Goal: Information Seeking & Learning: Learn about a topic

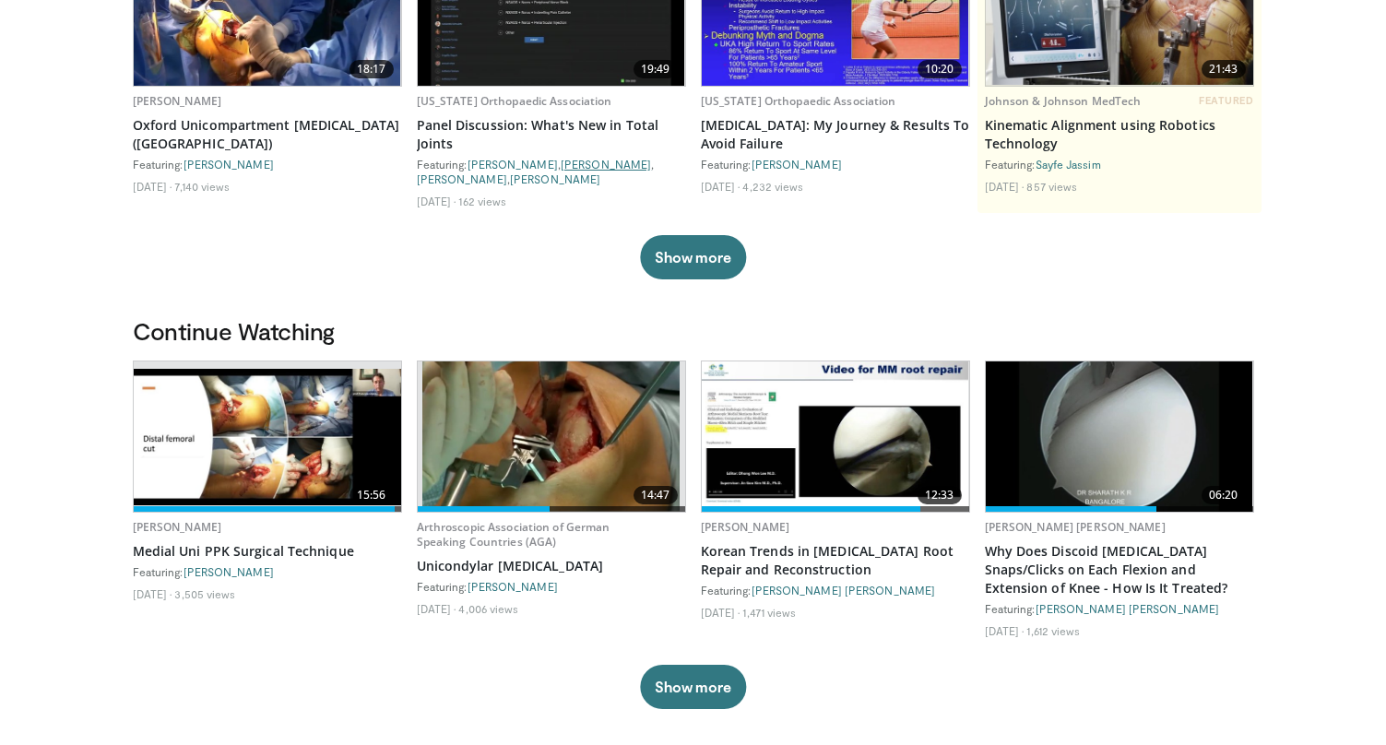
scroll to position [297, 0]
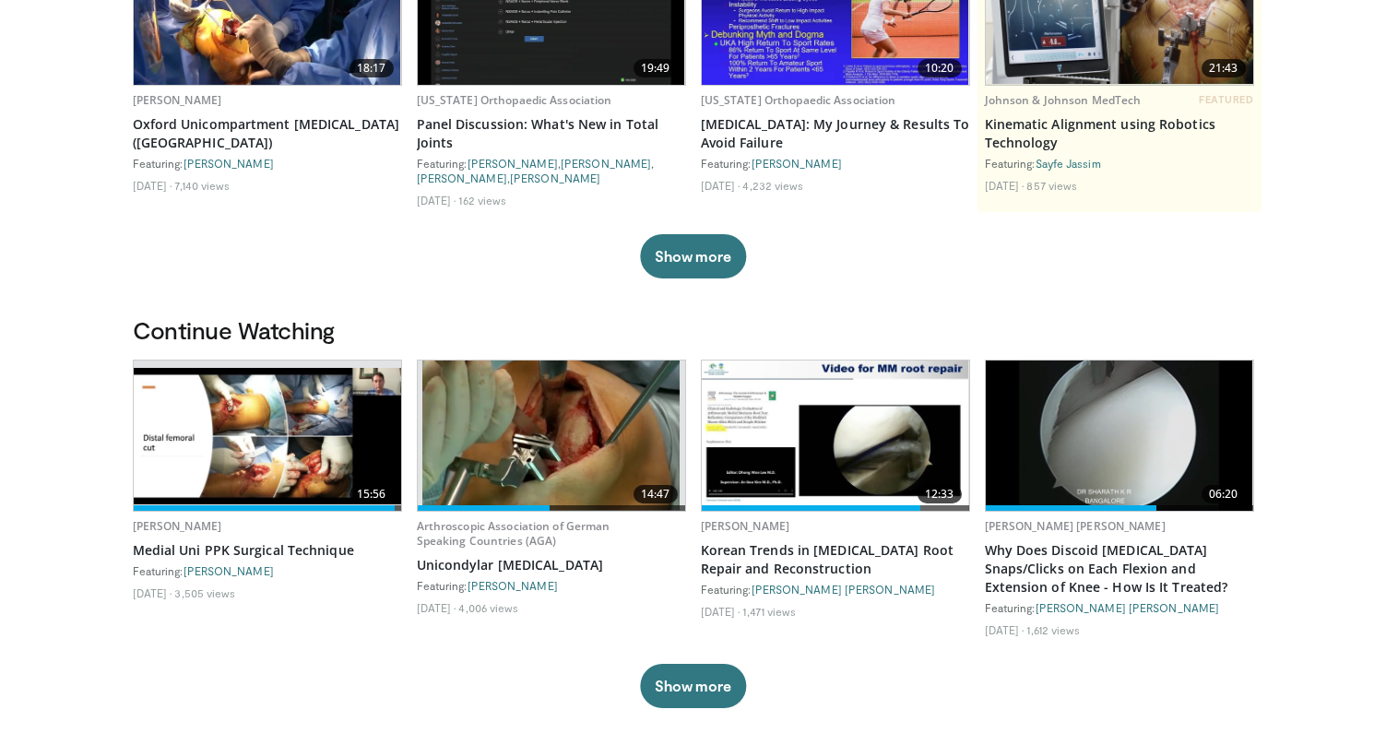
click at [310, 459] on img at bounding box center [268, 436] width 268 height 137
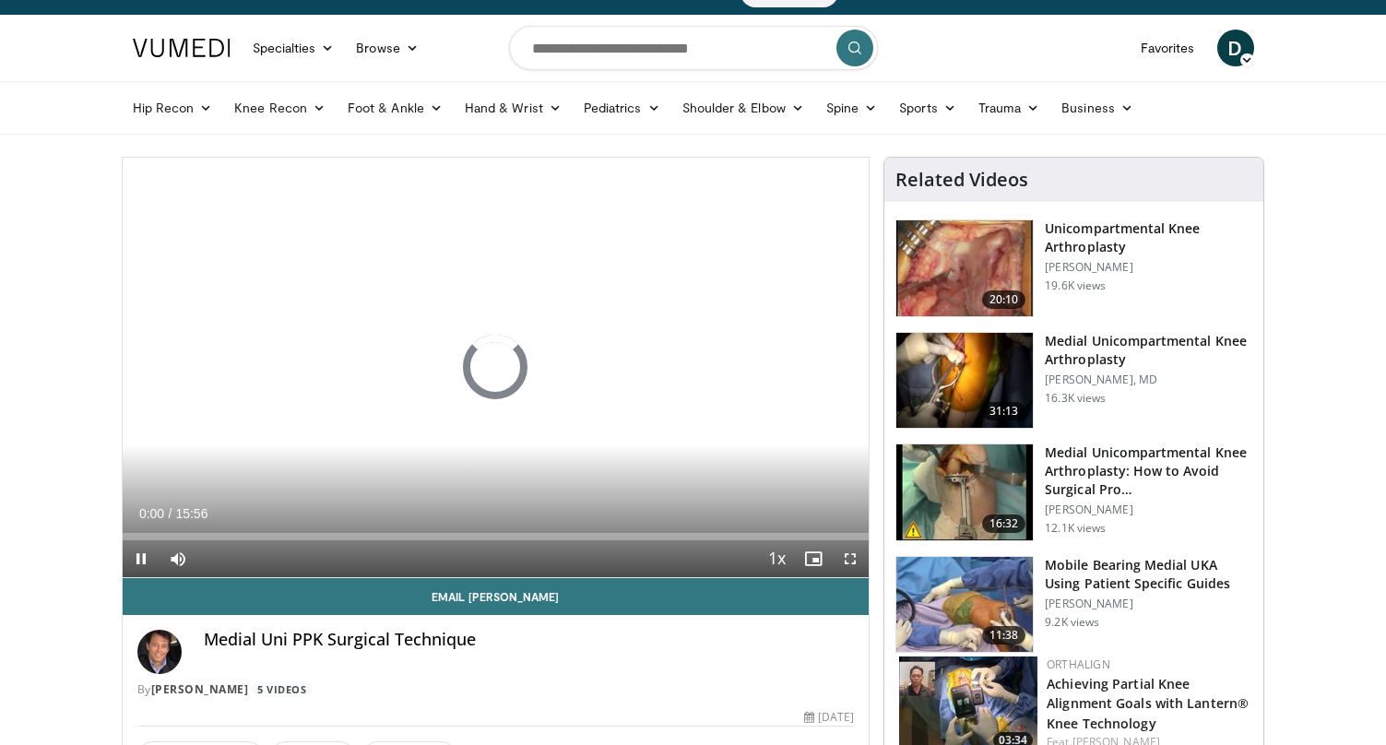
click at [857, 558] on span "Video Player" at bounding box center [850, 559] width 37 height 37
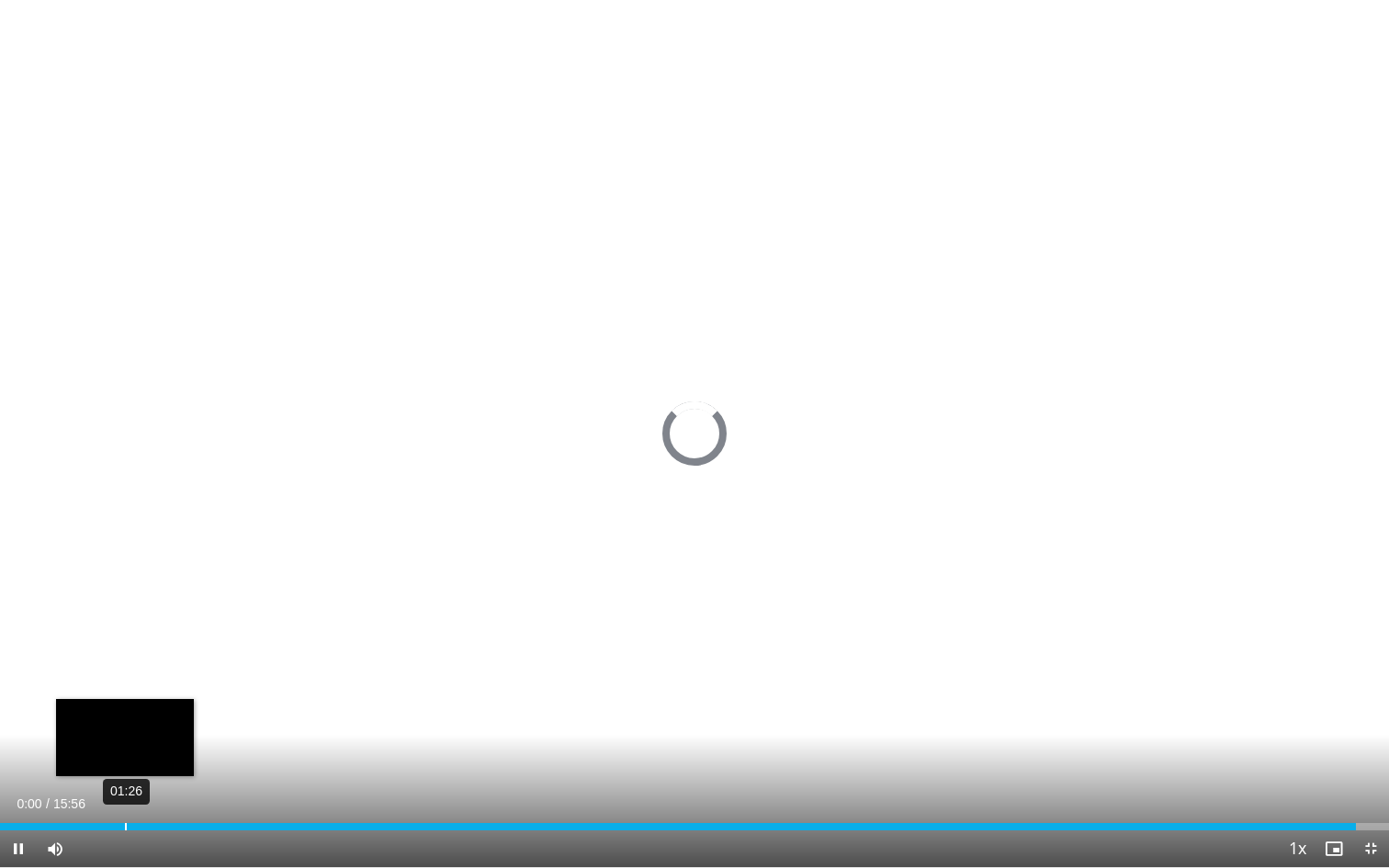
click at [124, 741] on div "01:26" at bounding box center [125, 825] width 2 height 7
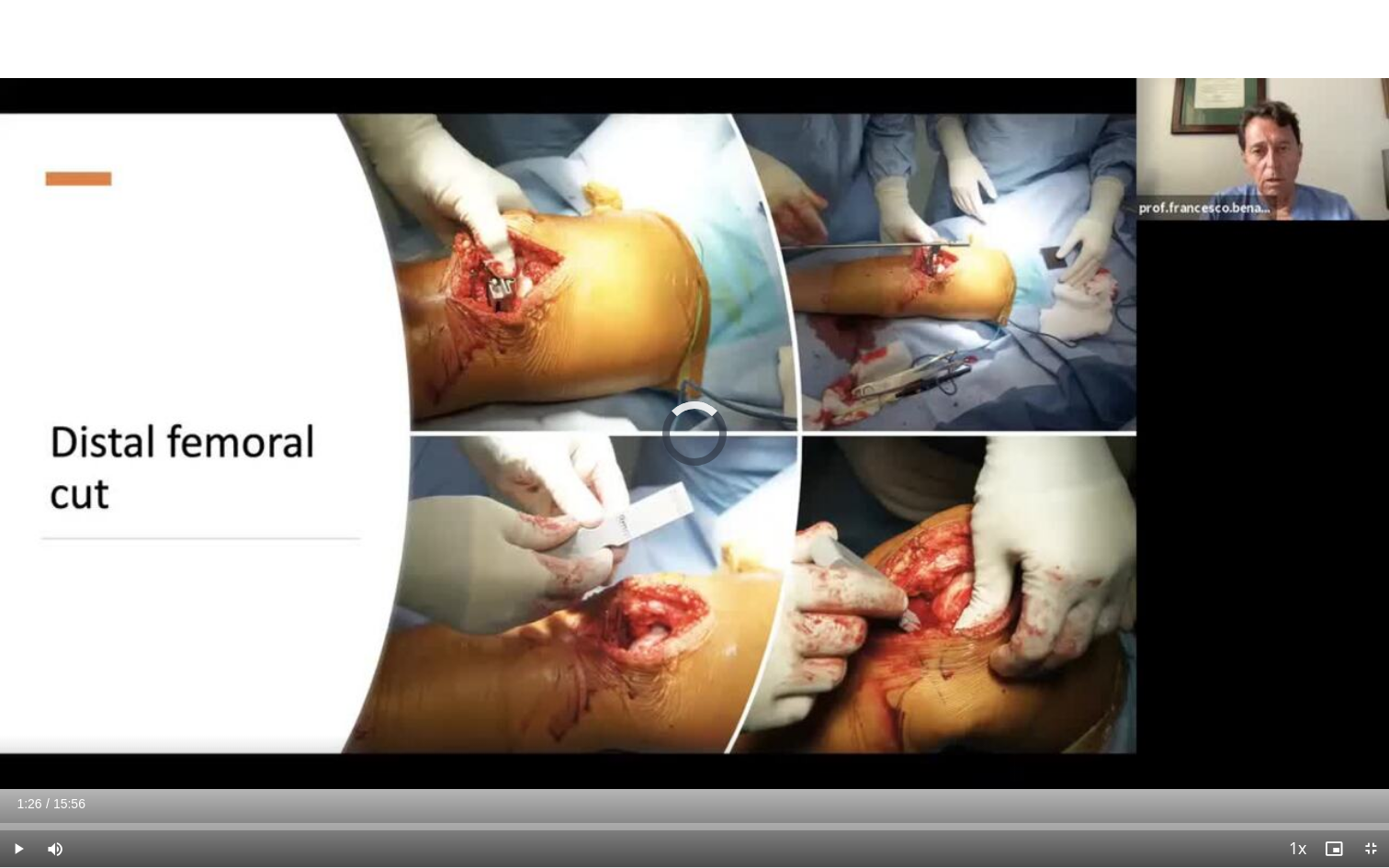
click at [0, 0] on div "02:09" at bounding box center [0, 0] width 0 height 0
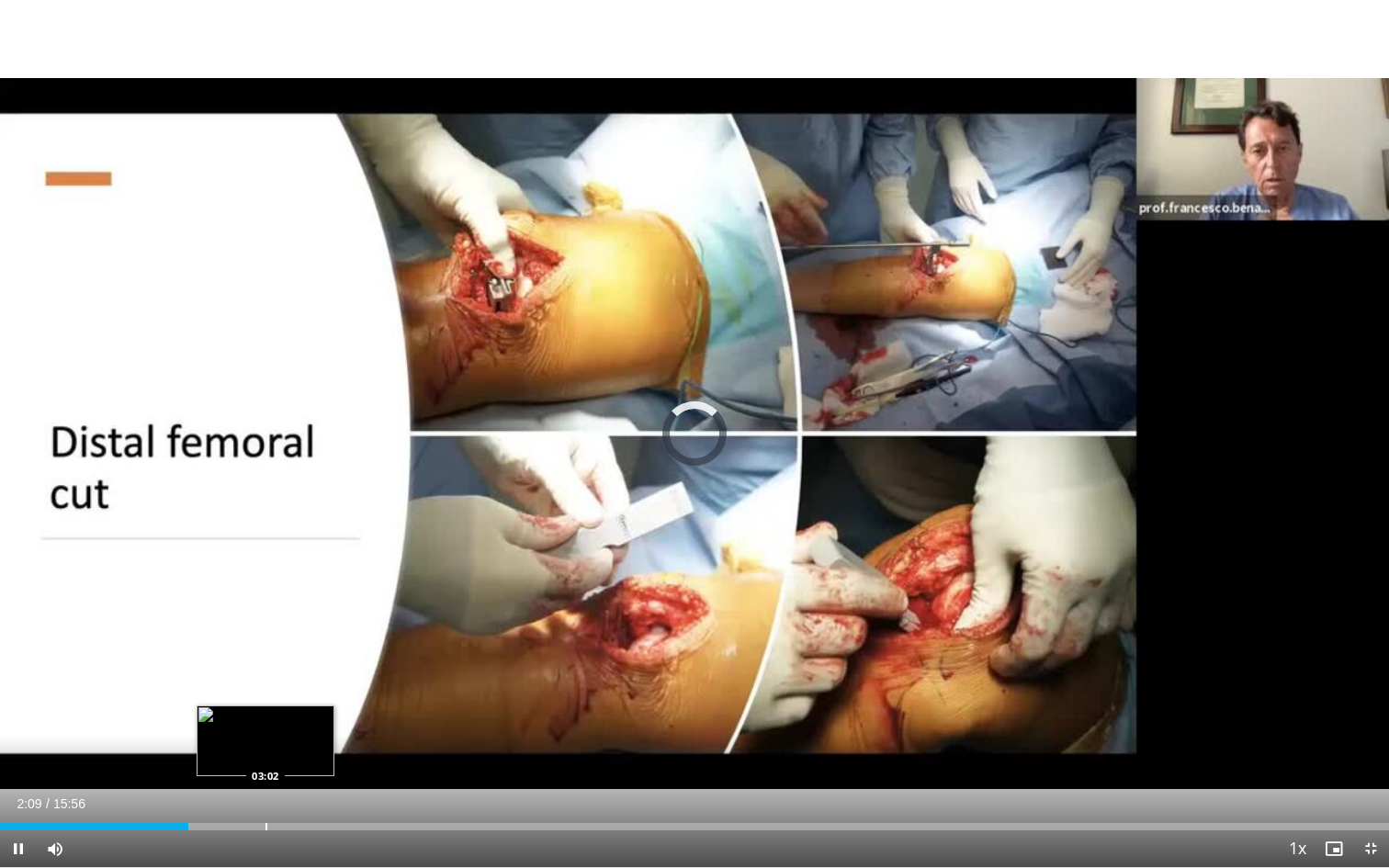
click at [266, 741] on div "Progress Bar" at bounding box center [267, 825] width 2 height 7
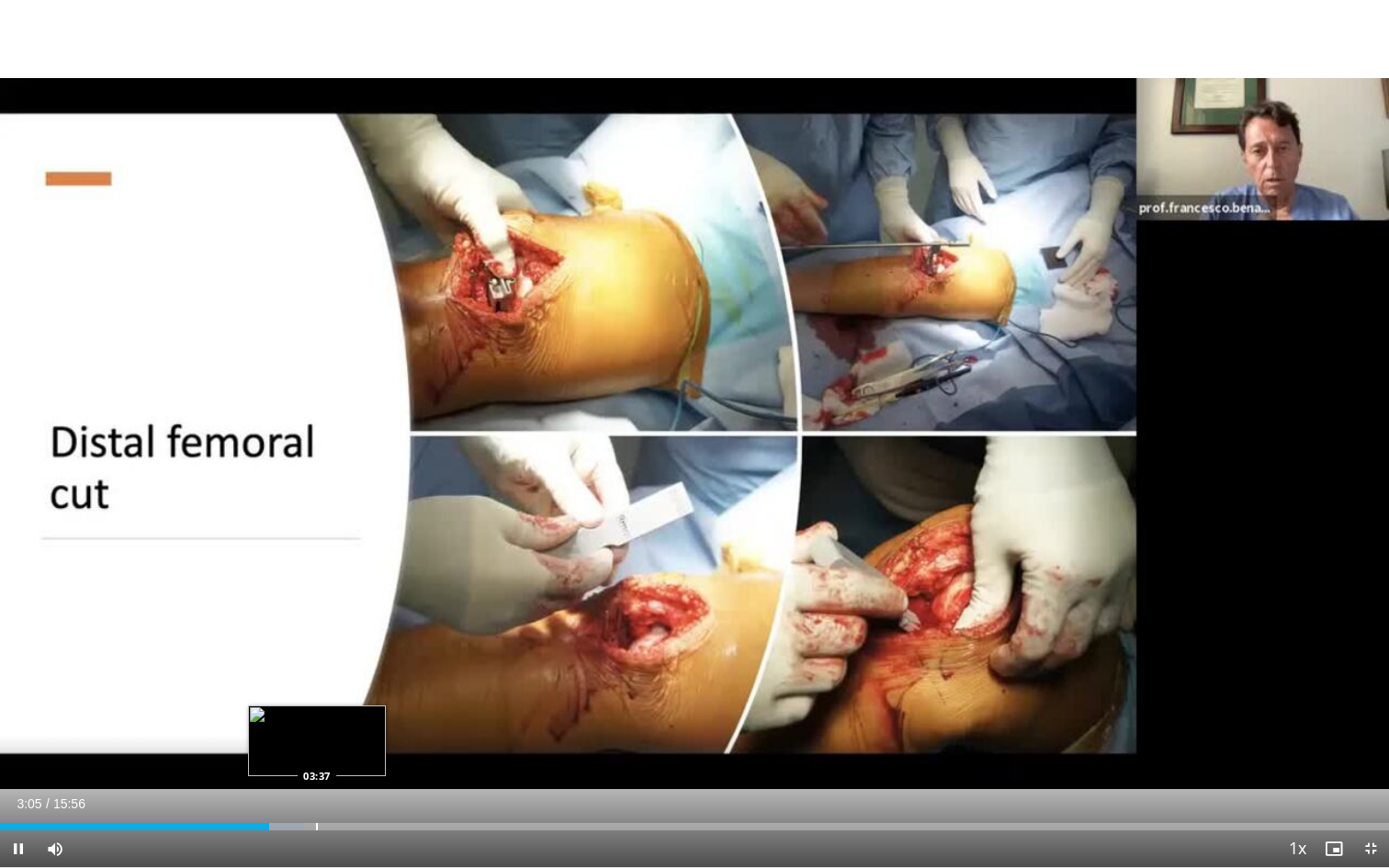
click at [318, 741] on div "Progress Bar" at bounding box center [317, 825] width 2 height 7
click at [373, 741] on div "Progress Bar" at bounding box center [374, 825] width 2 height 7
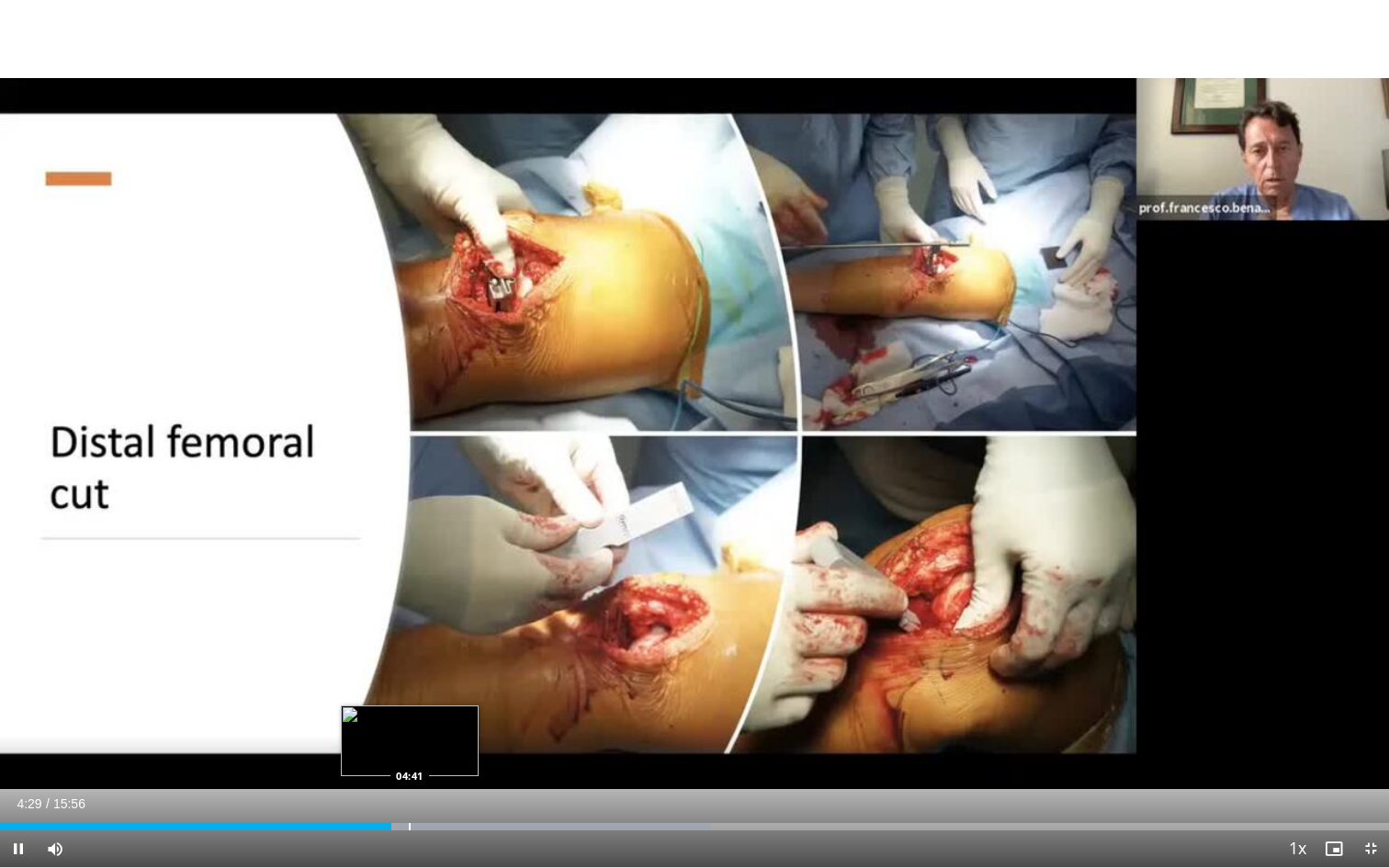
click at [409, 741] on div "Progress Bar" at bounding box center [409, 825] width 2 height 7
click at [445, 741] on div "Progress Bar" at bounding box center [446, 825] width 2 height 7
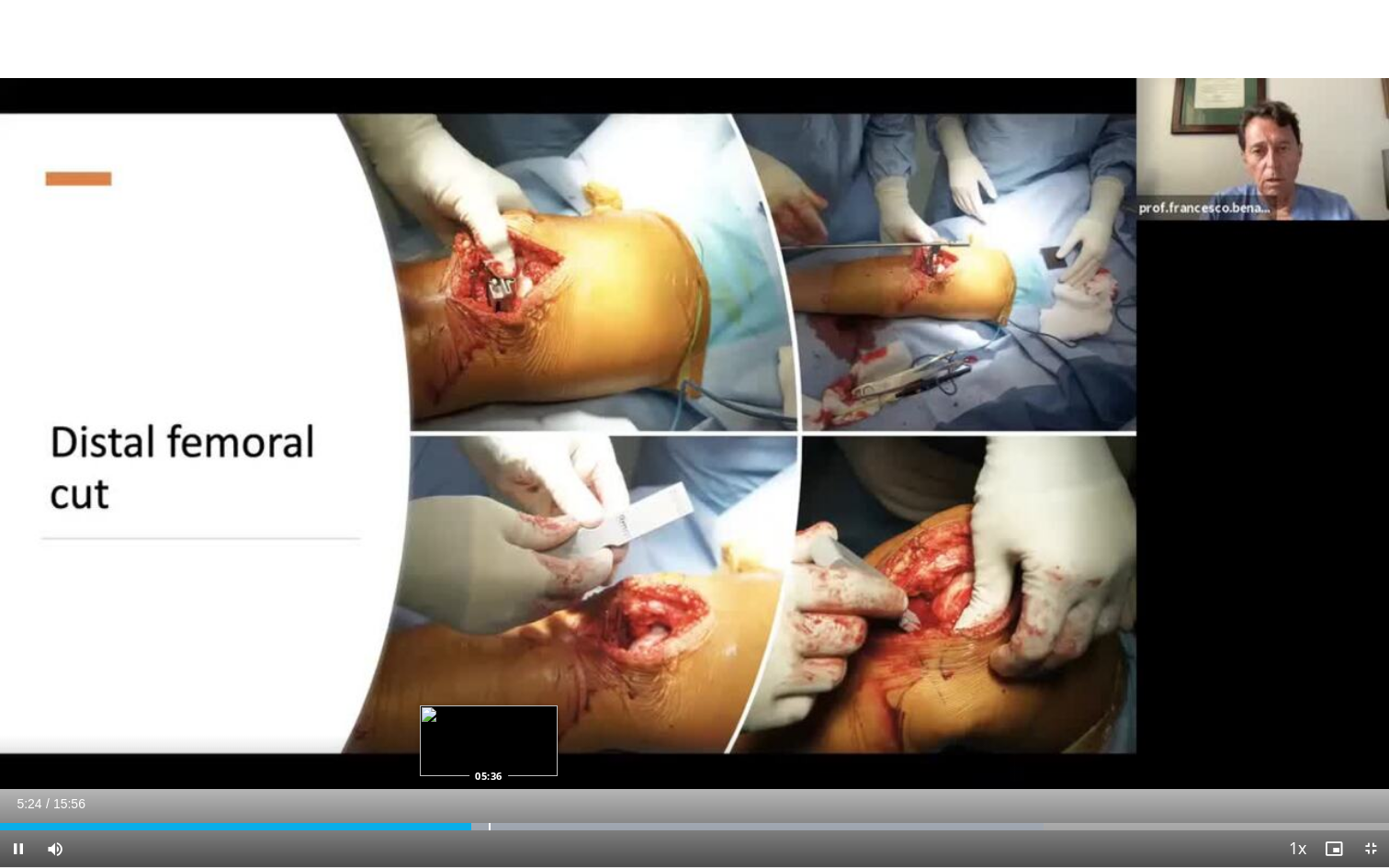
click at [489, 741] on div "Progress Bar" at bounding box center [490, 825] width 2 height 7
click at [505, 741] on div "Loaded : 75.12% 05:37 05:48" at bounding box center [694, 821] width 1389 height 18
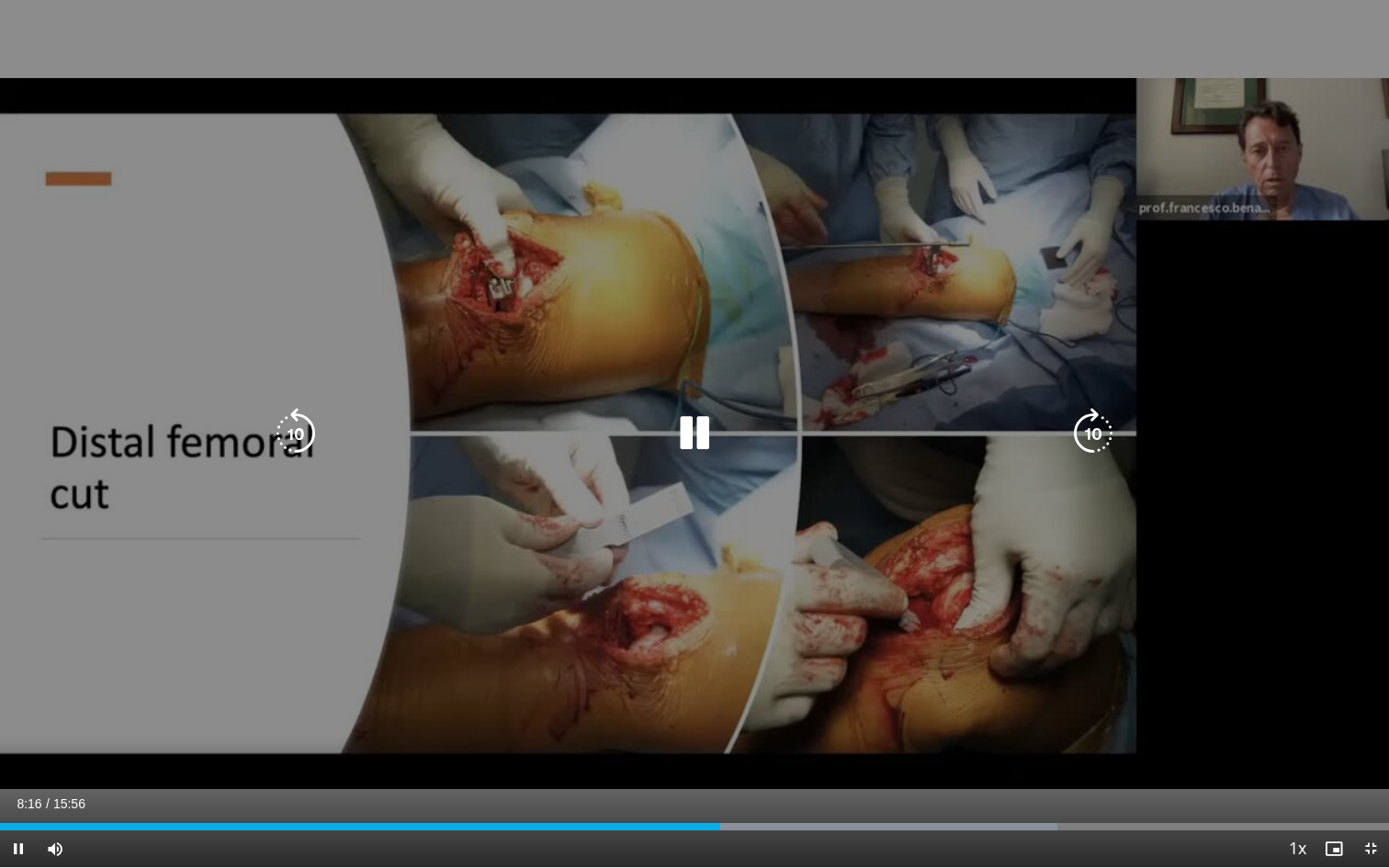
click at [704, 427] on icon "Video Player" at bounding box center [695, 434] width 52 height 52
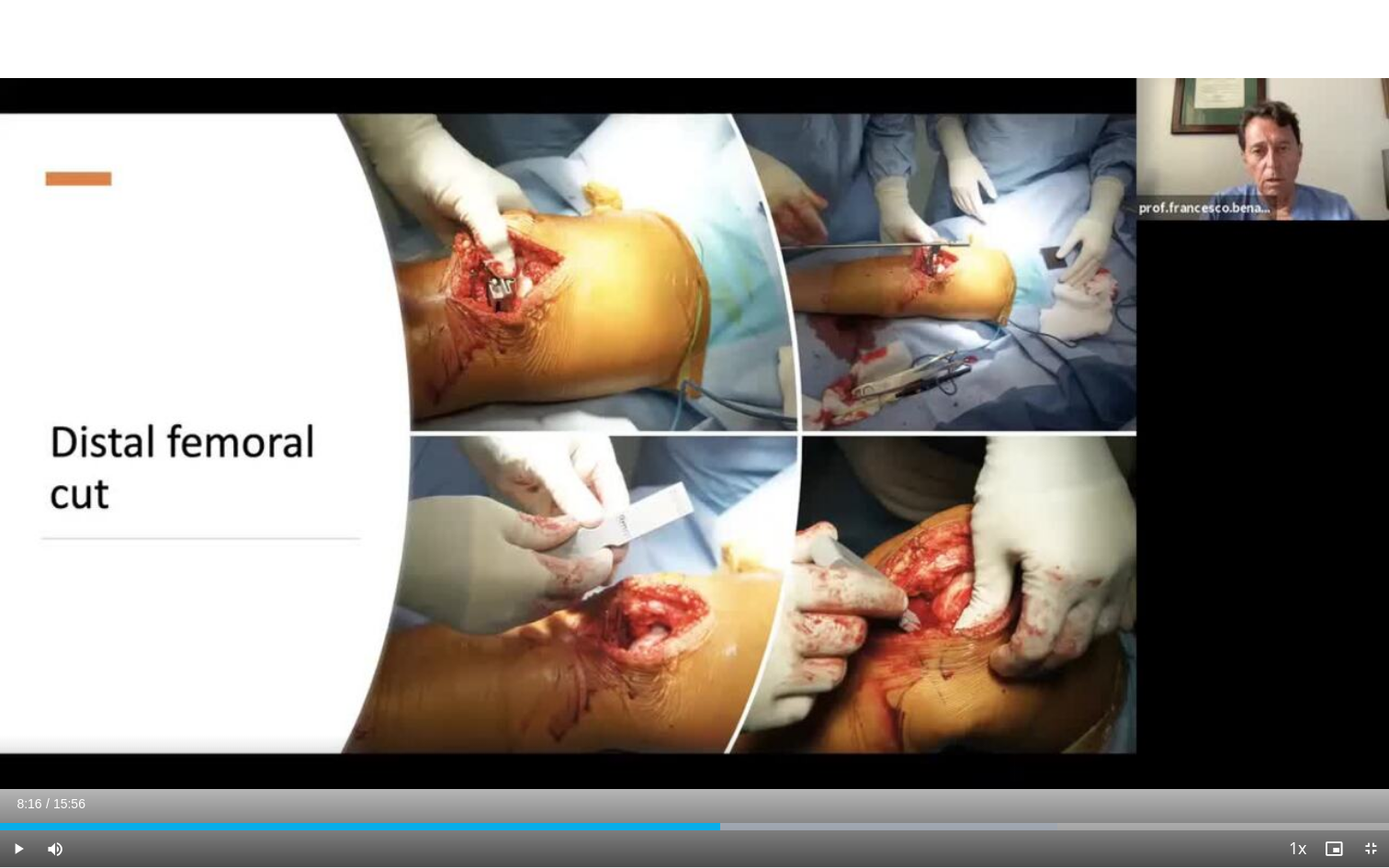
click at [18, 741] on span "Video Player" at bounding box center [18, 848] width 37 height 37
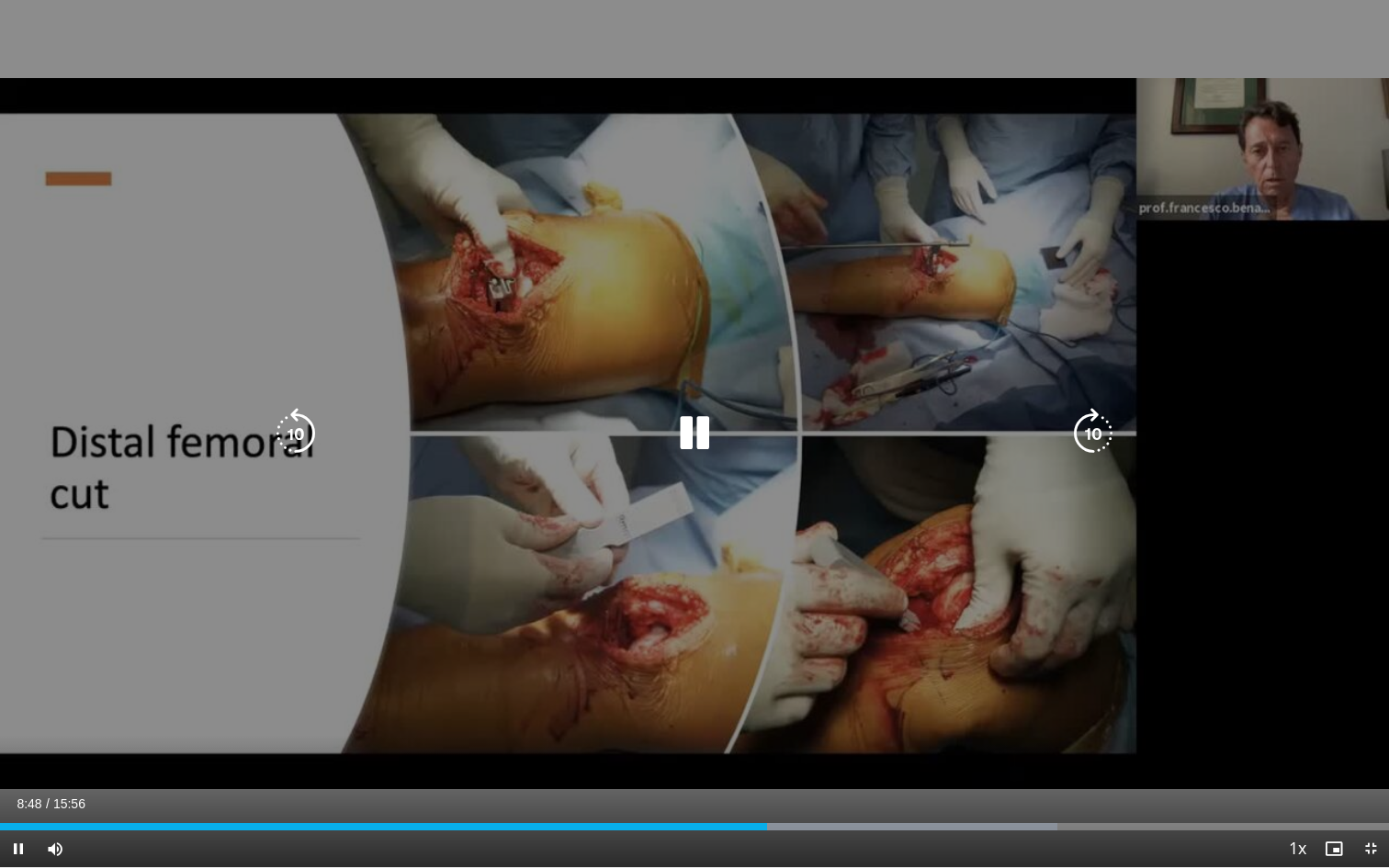
click at [293, 425] on icon "Video Player" at bounding box center [296, 434] width 52 height 52
click at [313, 431] on icon "Video Player" at bounding box center [296, 434] width 52 height 52
click at [307, 430] on icon "Video Player" at bounding box center [296, 434] width 52 height 52
click at [294, 435] on icon "Video Player" at bounding box center [296, 434] width 52 height 52
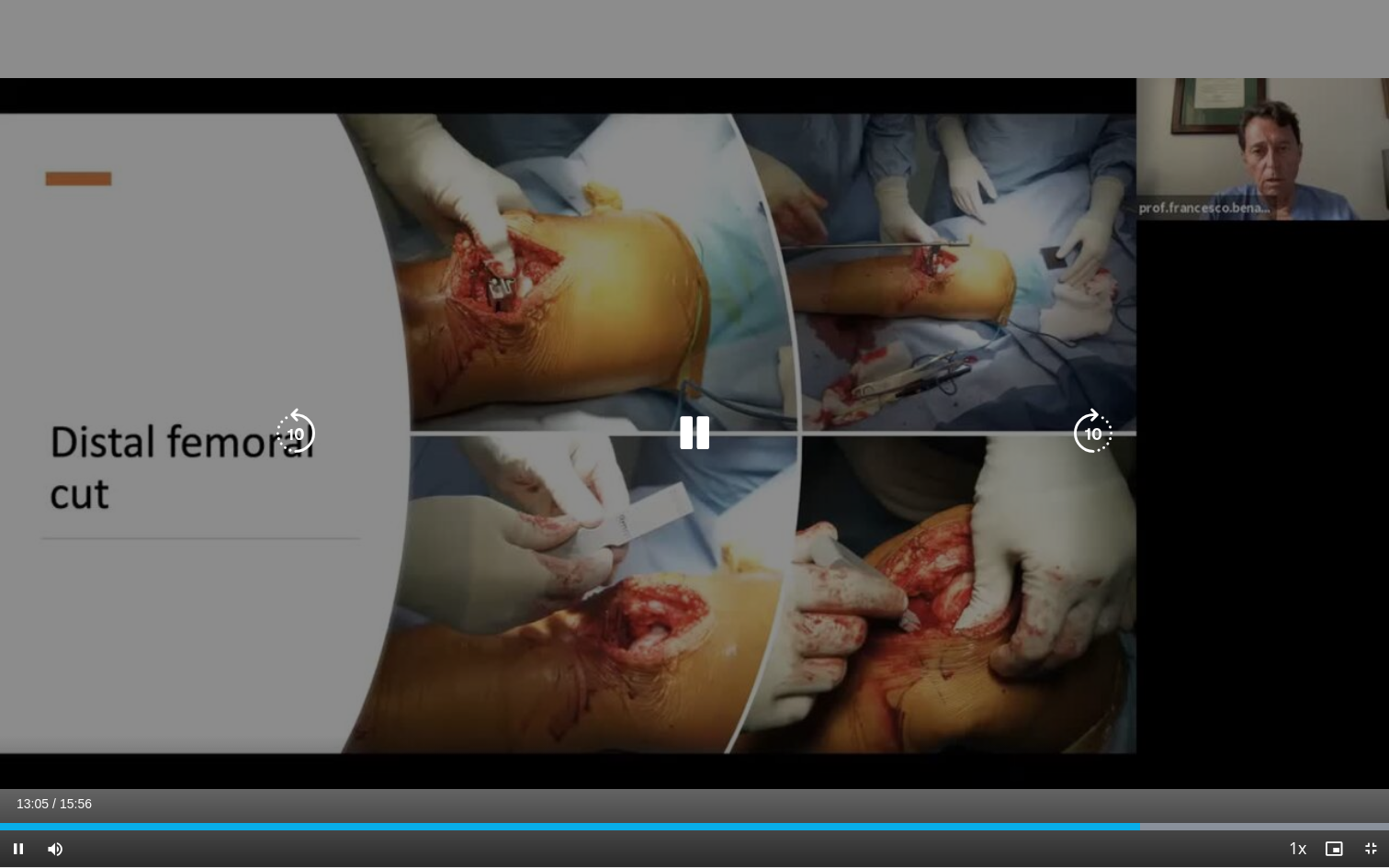
click at [1096, 437] on icon "Video Player" at bounding box center [1093, 434] width 52 height 52
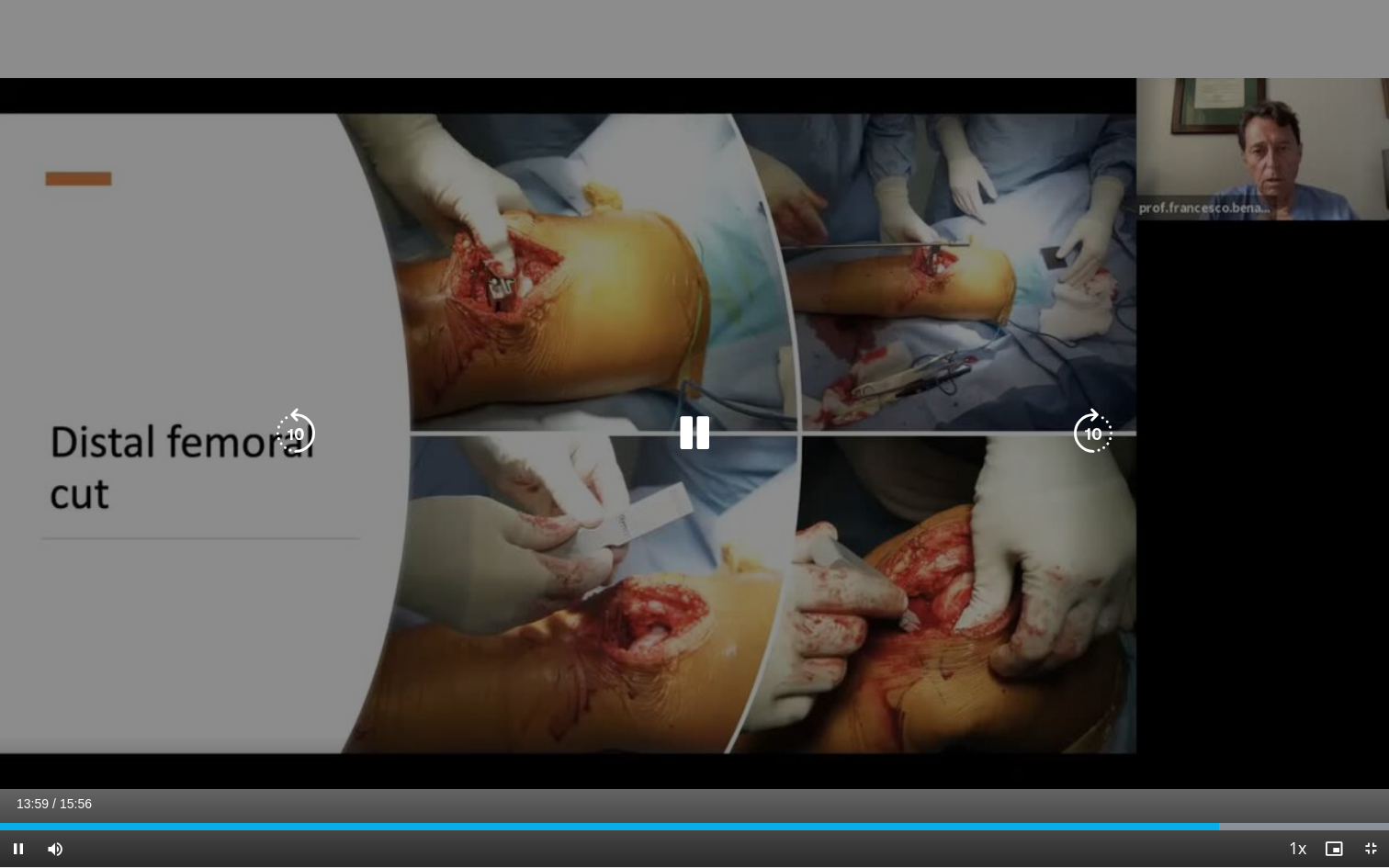
click at [1096, 437] on icon "Video Player" at bounding box center [1093, 434] width 52 height 52
click at [1328, 741] on span "Video Player" at bounding box center [1333, 848] width 37 height 37
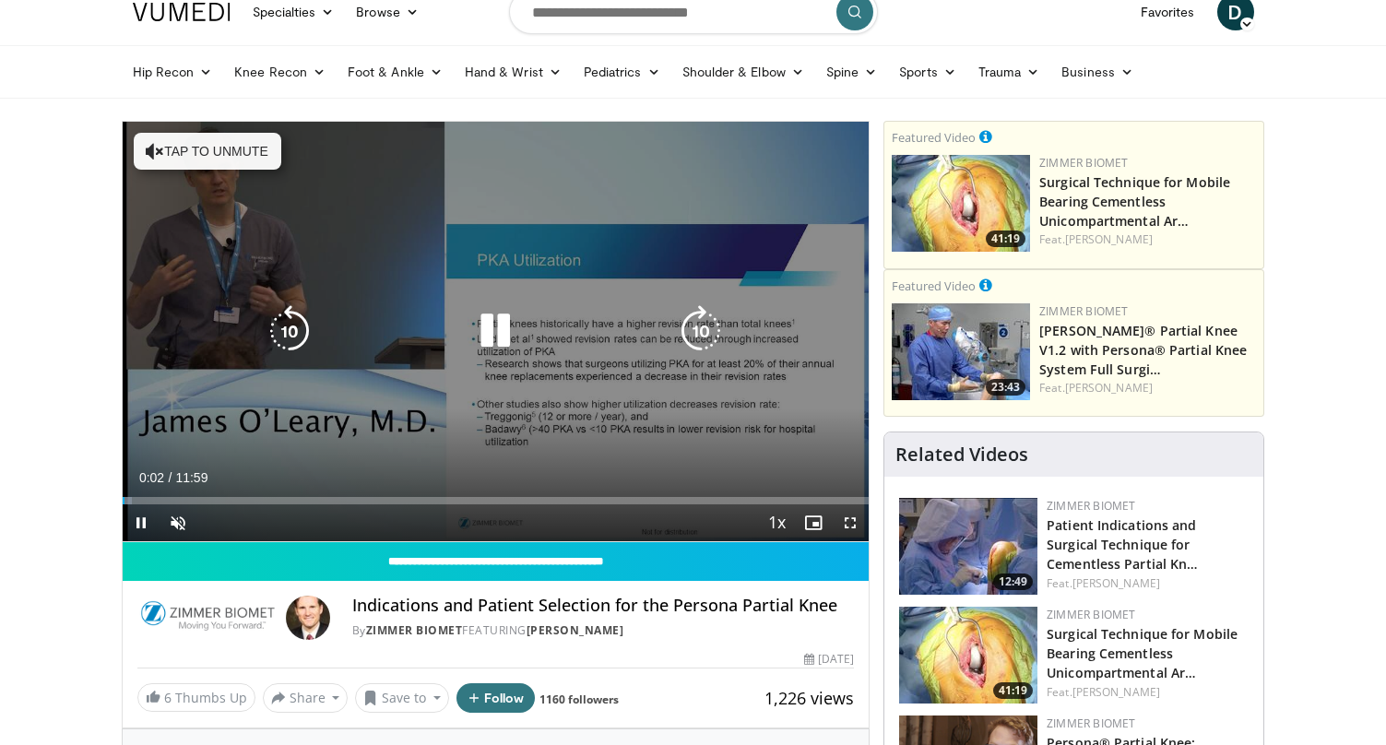
scroll to position [69, 0]
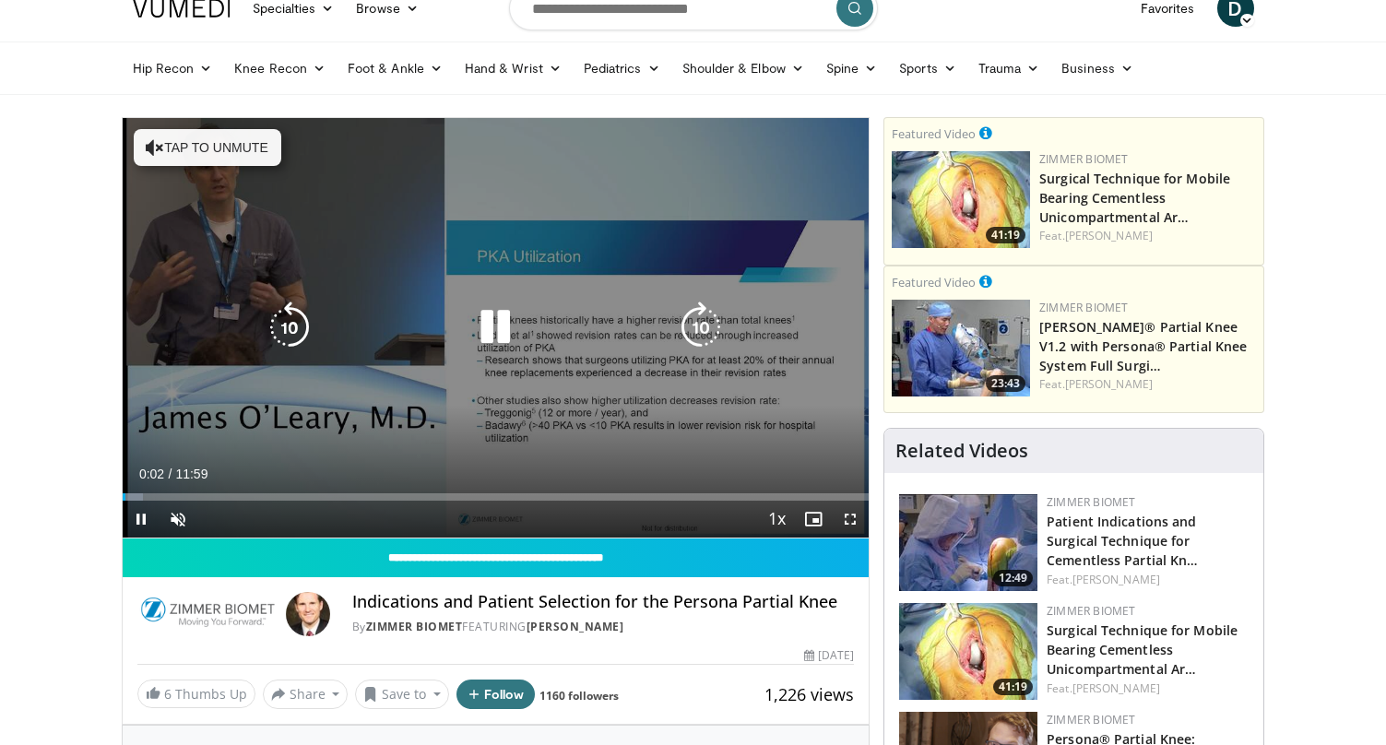
click at [194, 153] on button "Tap to unmute" at bounding box center [208, 147] width 148 height 37
click at [225, 495] on div "Loaded : 2.39% 00:06 01:26" at bounding box center [496, 496] width 747 height 7
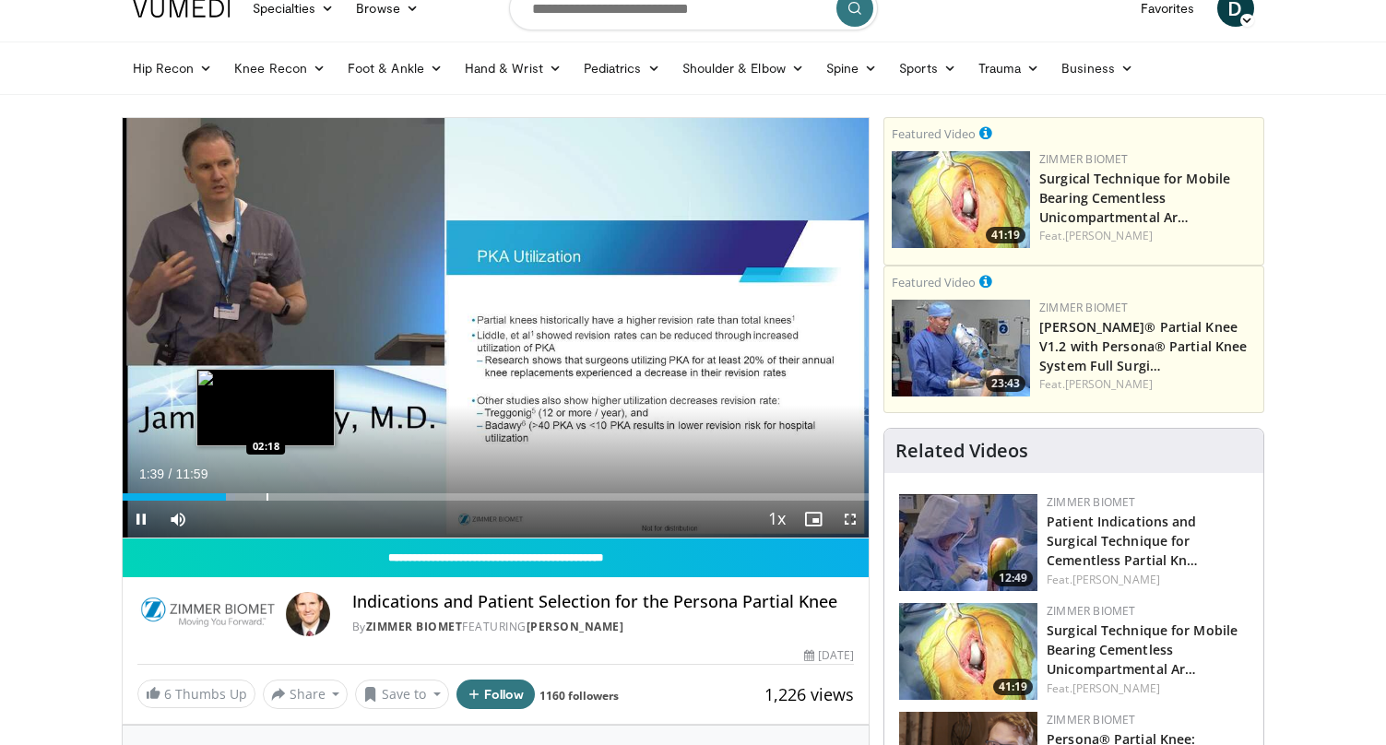
click at [267, 498] on div "Progress Bar" at bounding box center [268, 496] width 2 height 7
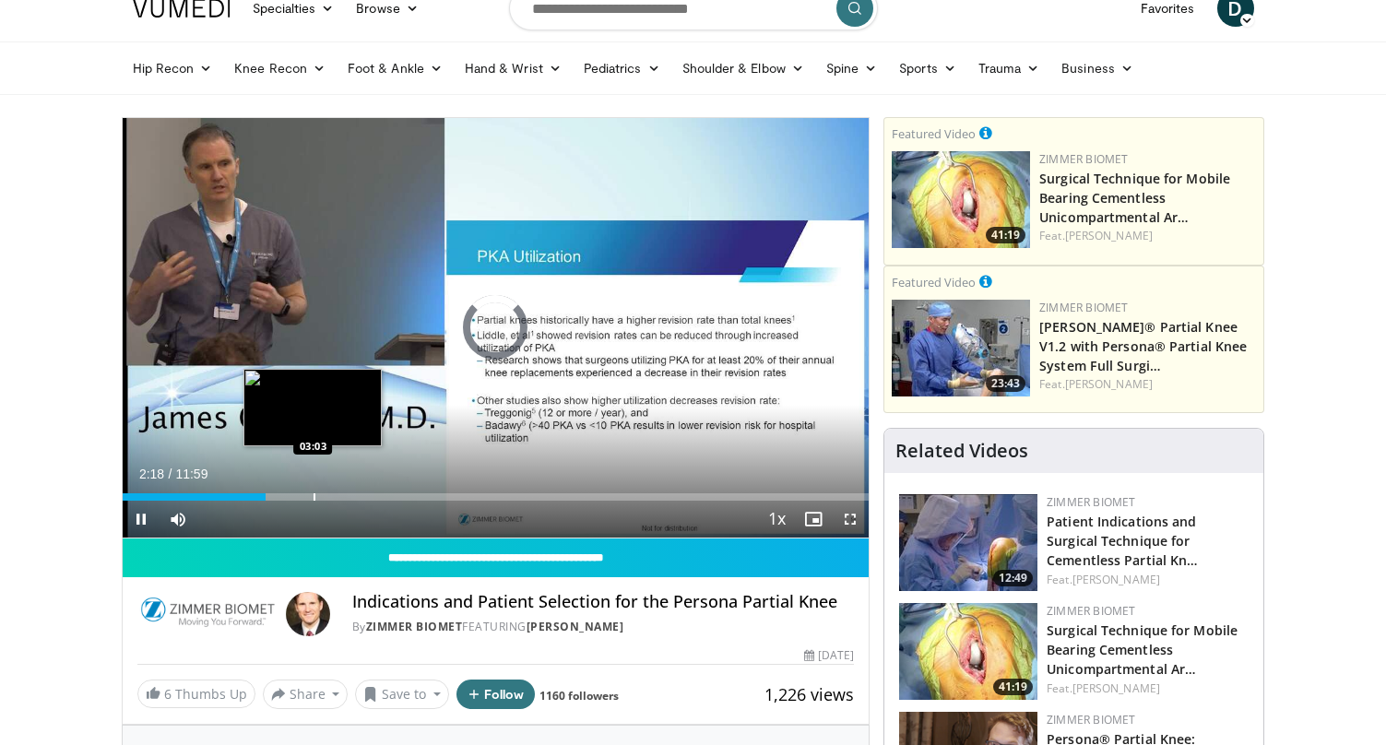
click at [314, 497] on div "Progress Bar" at bounding box center [315, 496] width 2 height 7
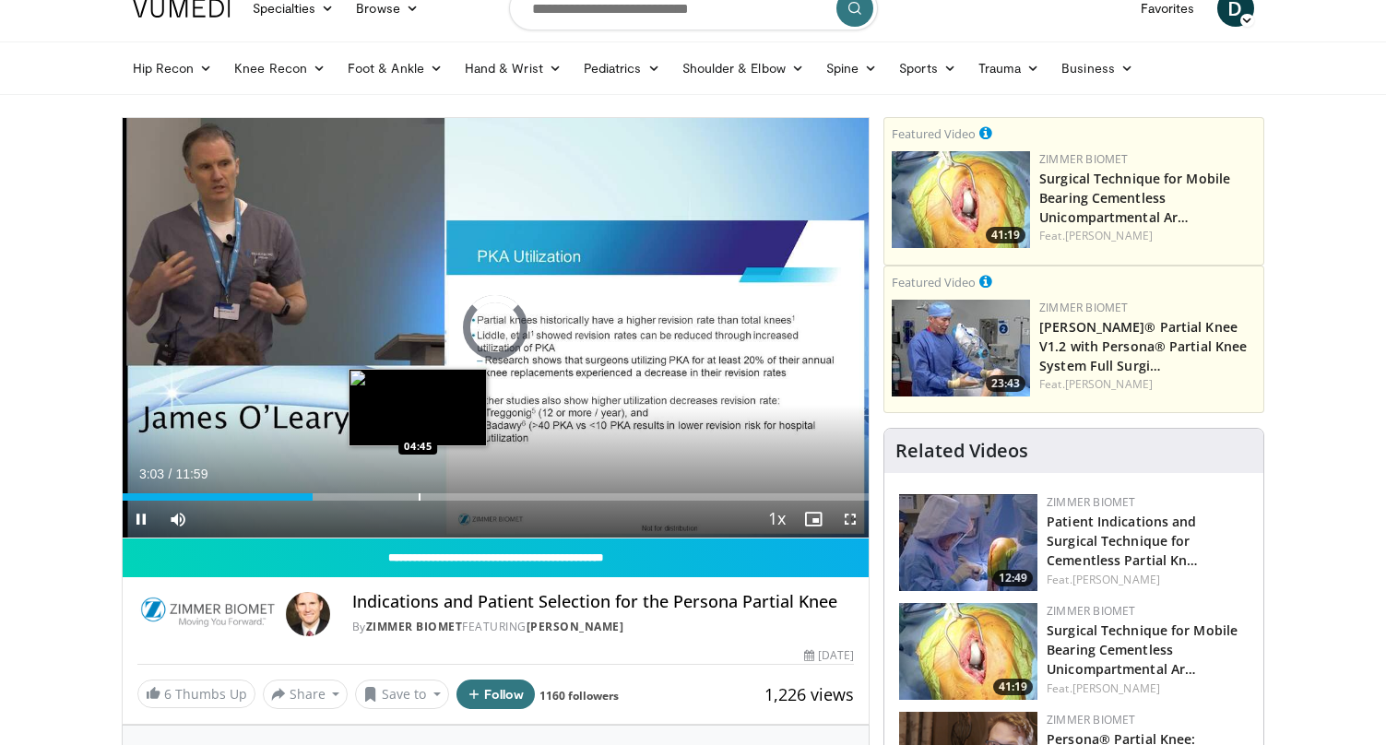
click at [419, 497] on div "Progress Bar" at bounding box center [420, 496] width 2 height 7
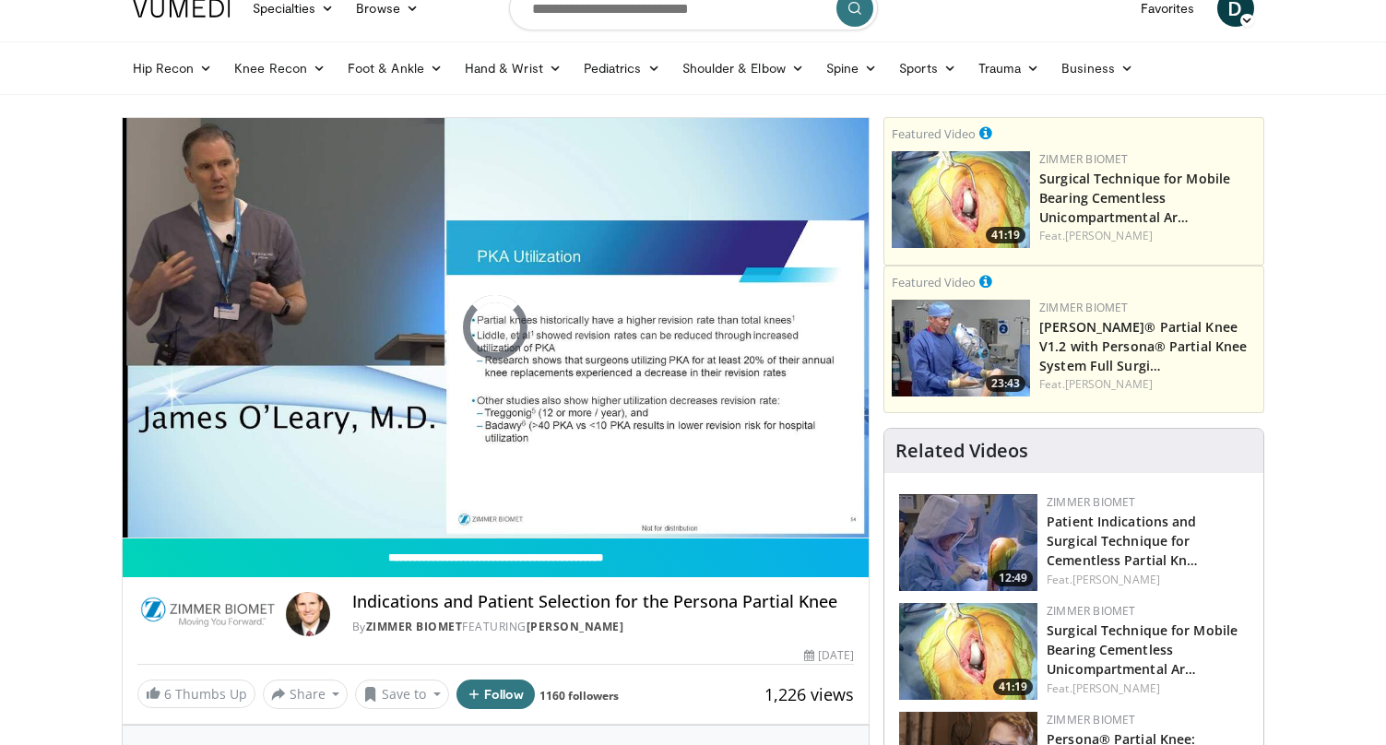
click at [216, 607] on img at bounding box center [207, 614] width 141 height 44
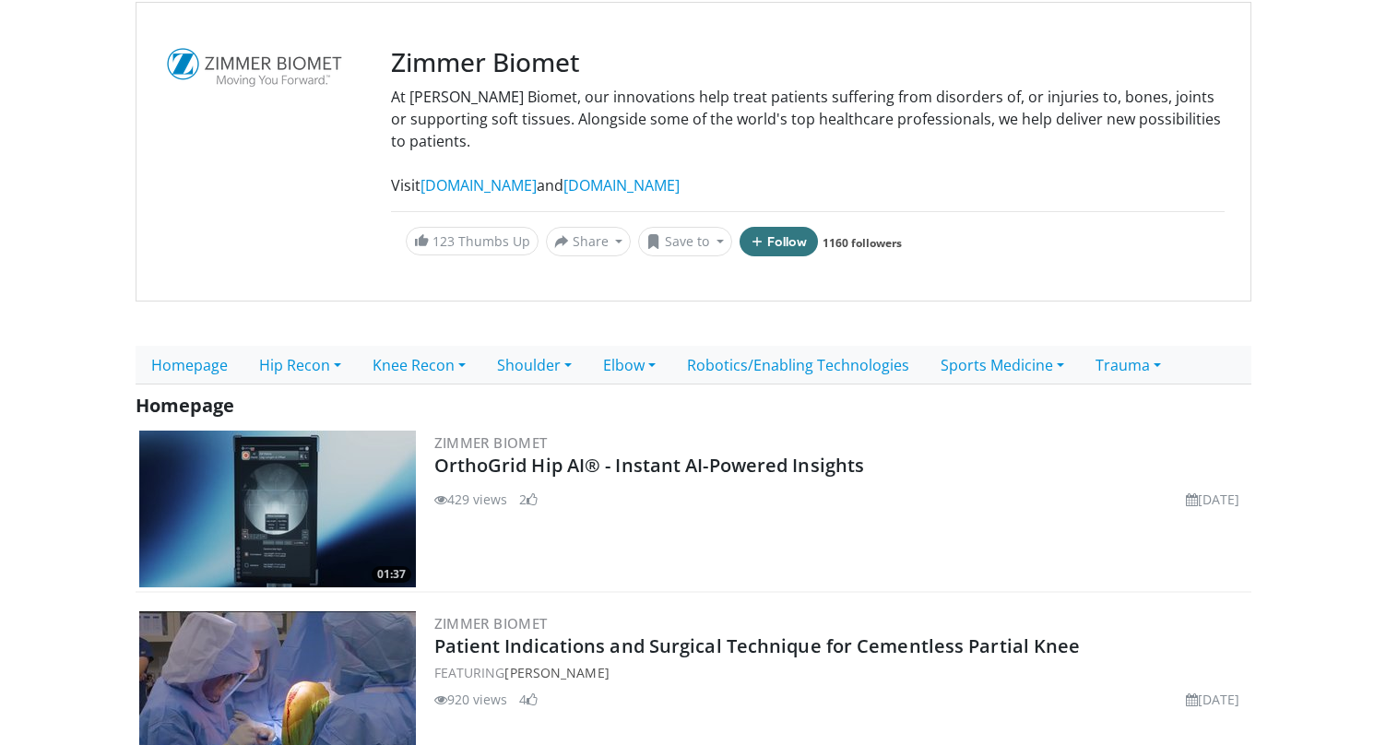
scroll to position [208, 0]
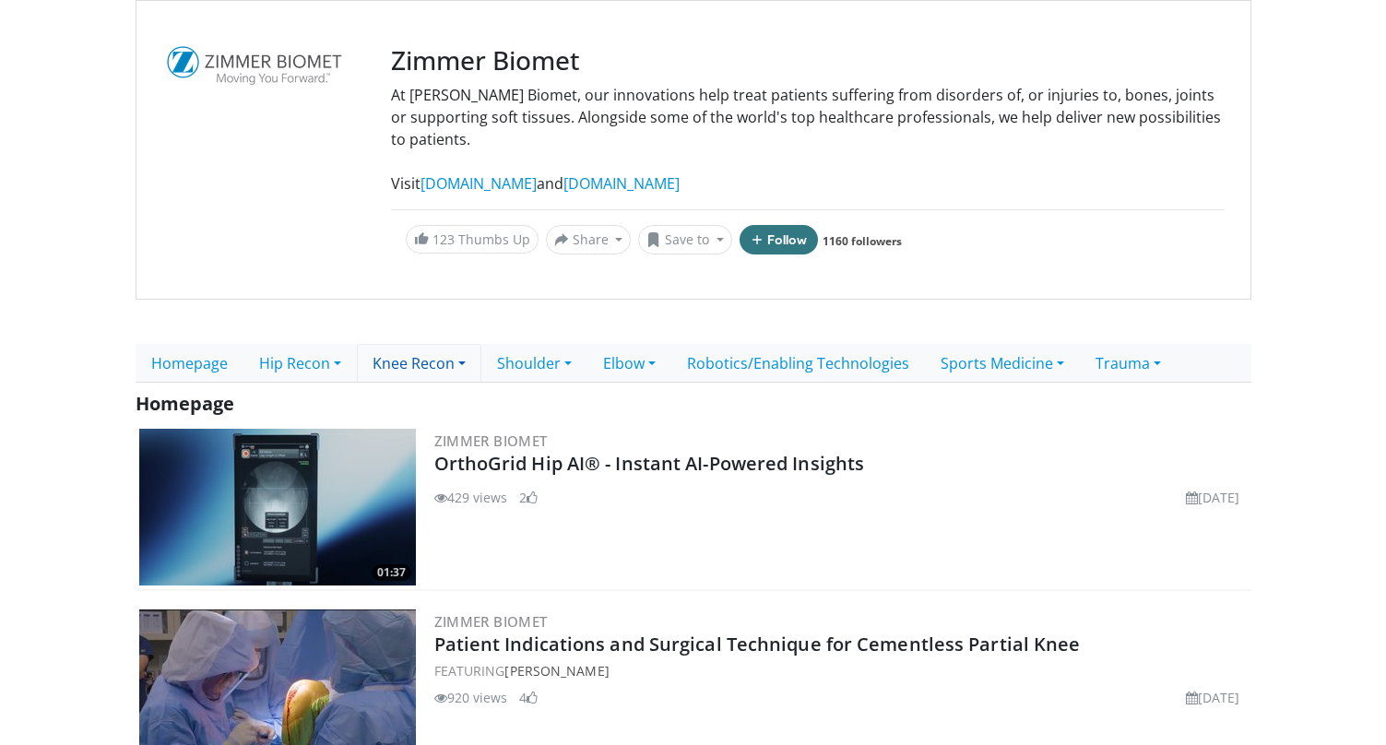
click at [422, 367] on link "Knee Recon" at bounding box center [419, 363] width 125 height 39
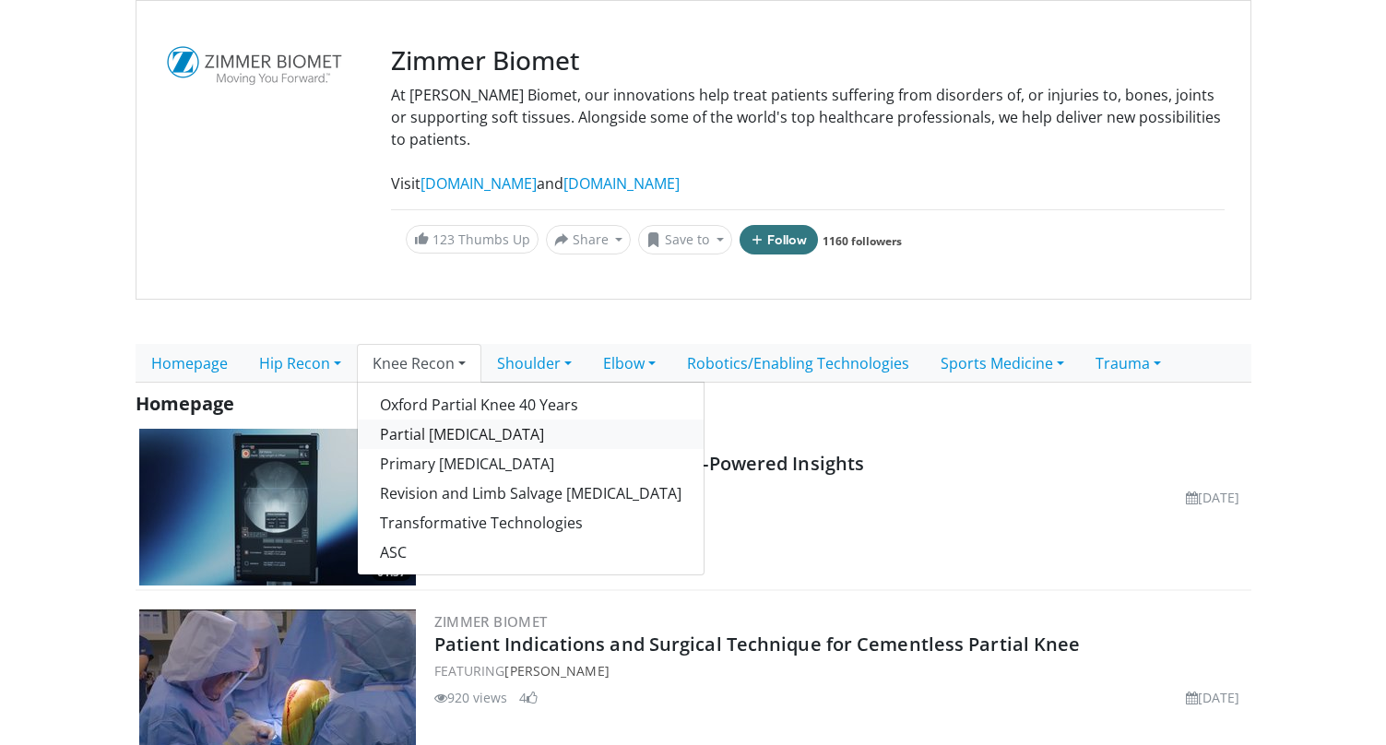
click at [440, 425] on link "Partial Knee Arthroplasty" at bounding box center [531, 435] width 346 height 30
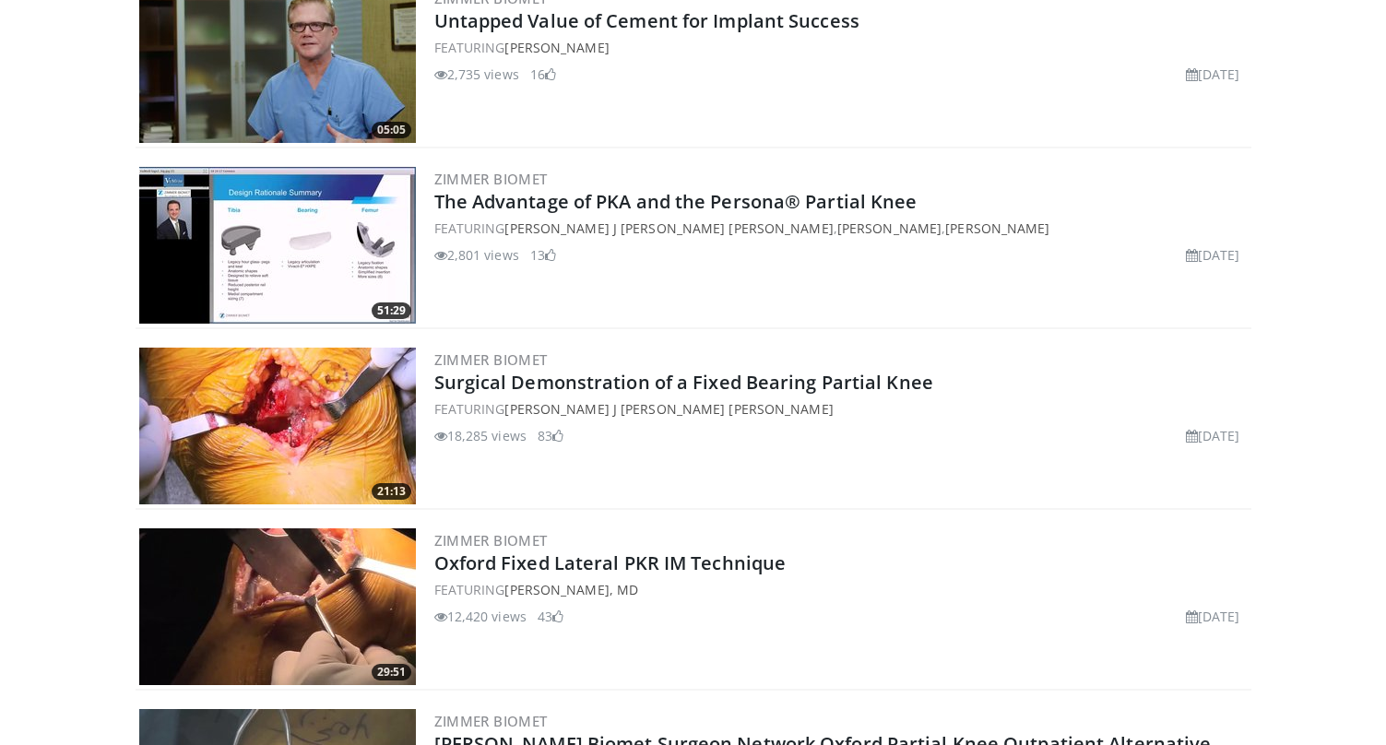
scroll to position [3223, 0]
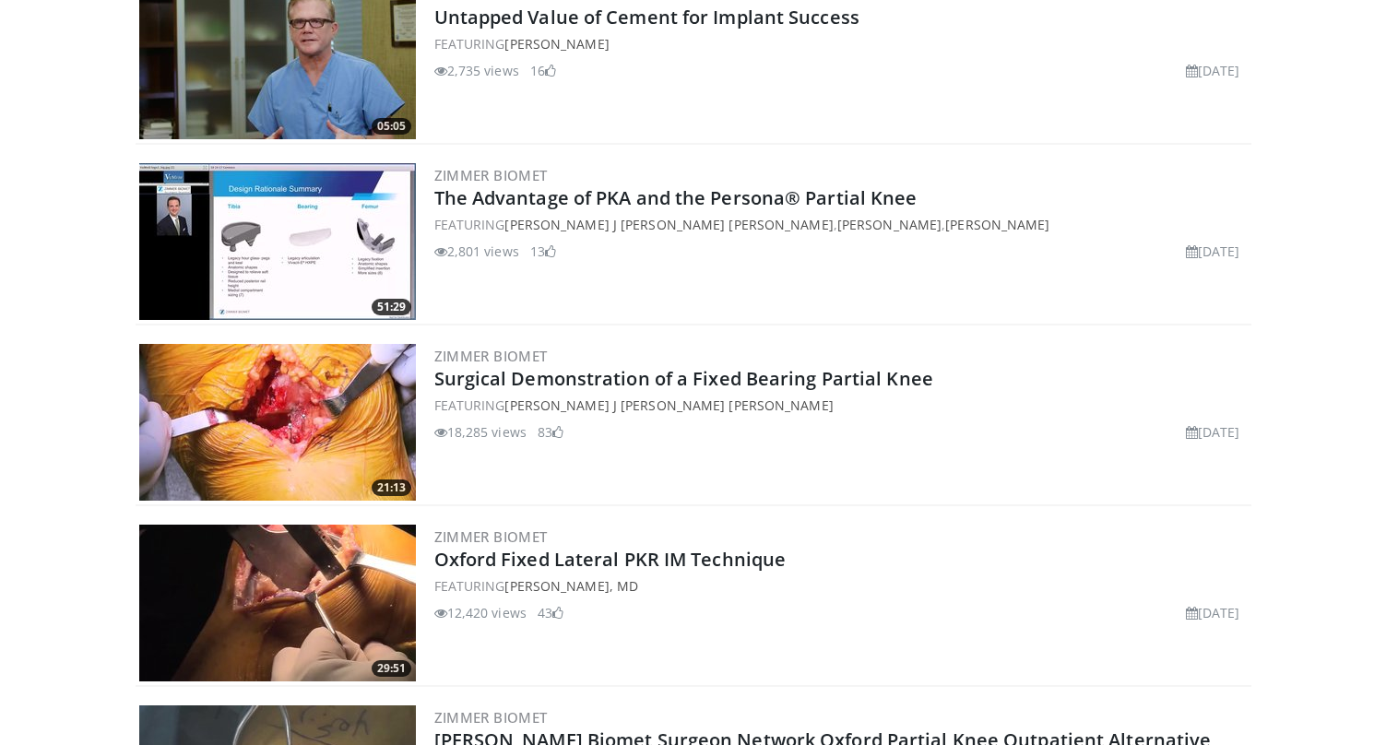
click at [350, 423] on img at bounding box center [277, 422] width 277 height 157
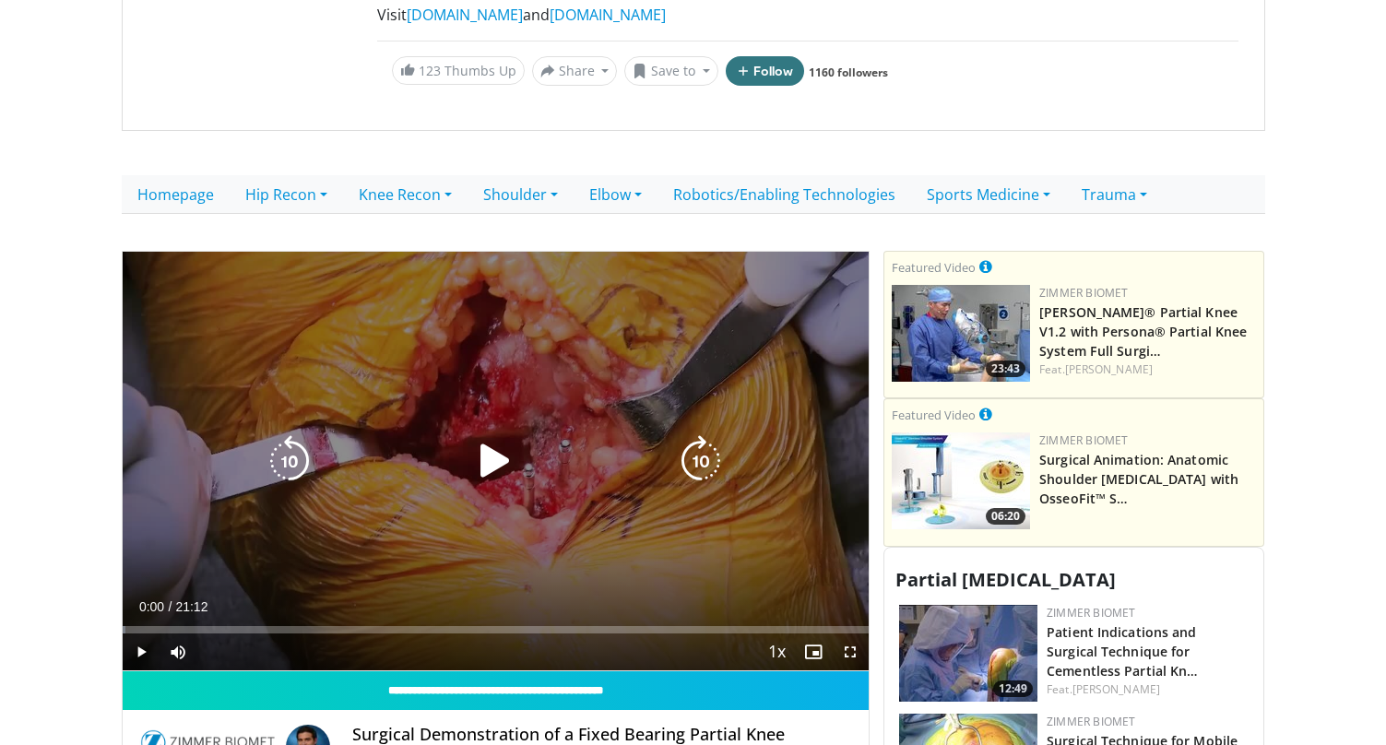
scroll to position [381, 0]
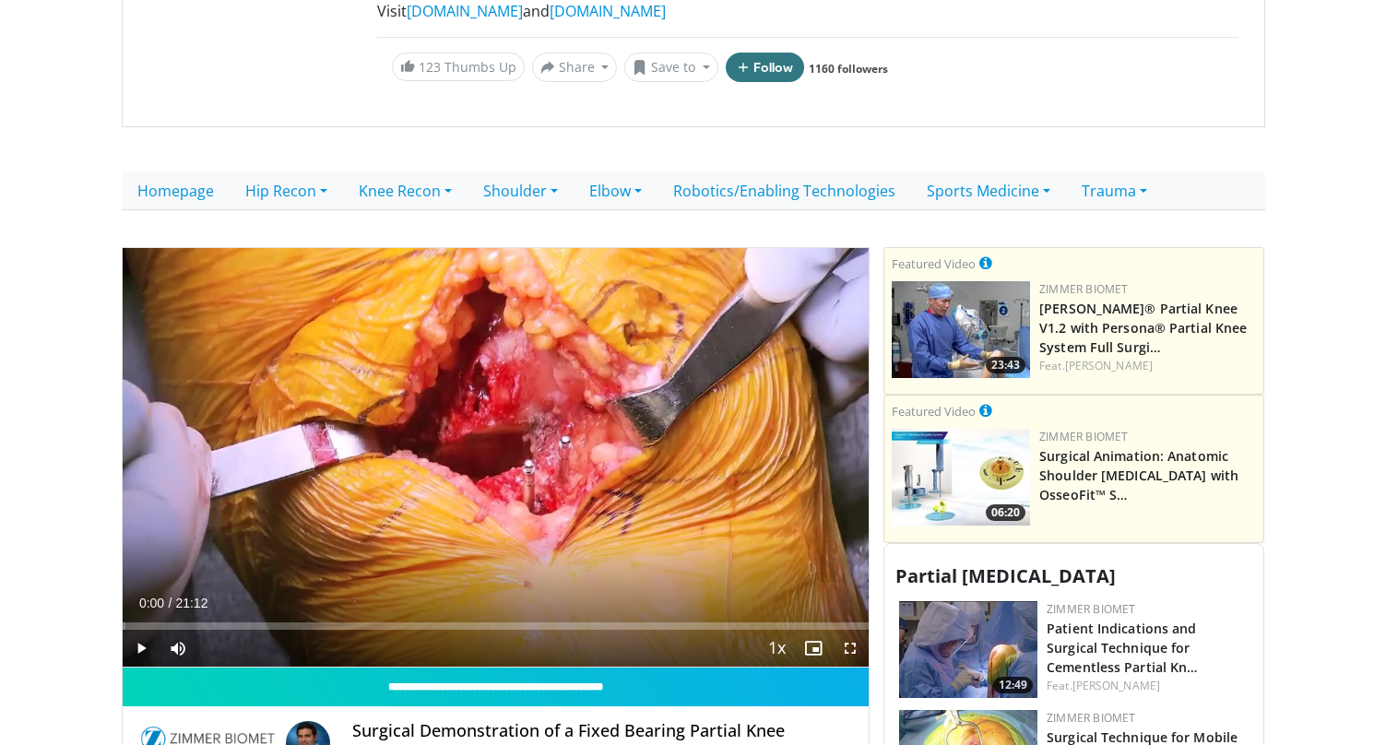
click at [851, 630] on span "Video Player" at bounding box center [850, 648] width 37 height 37
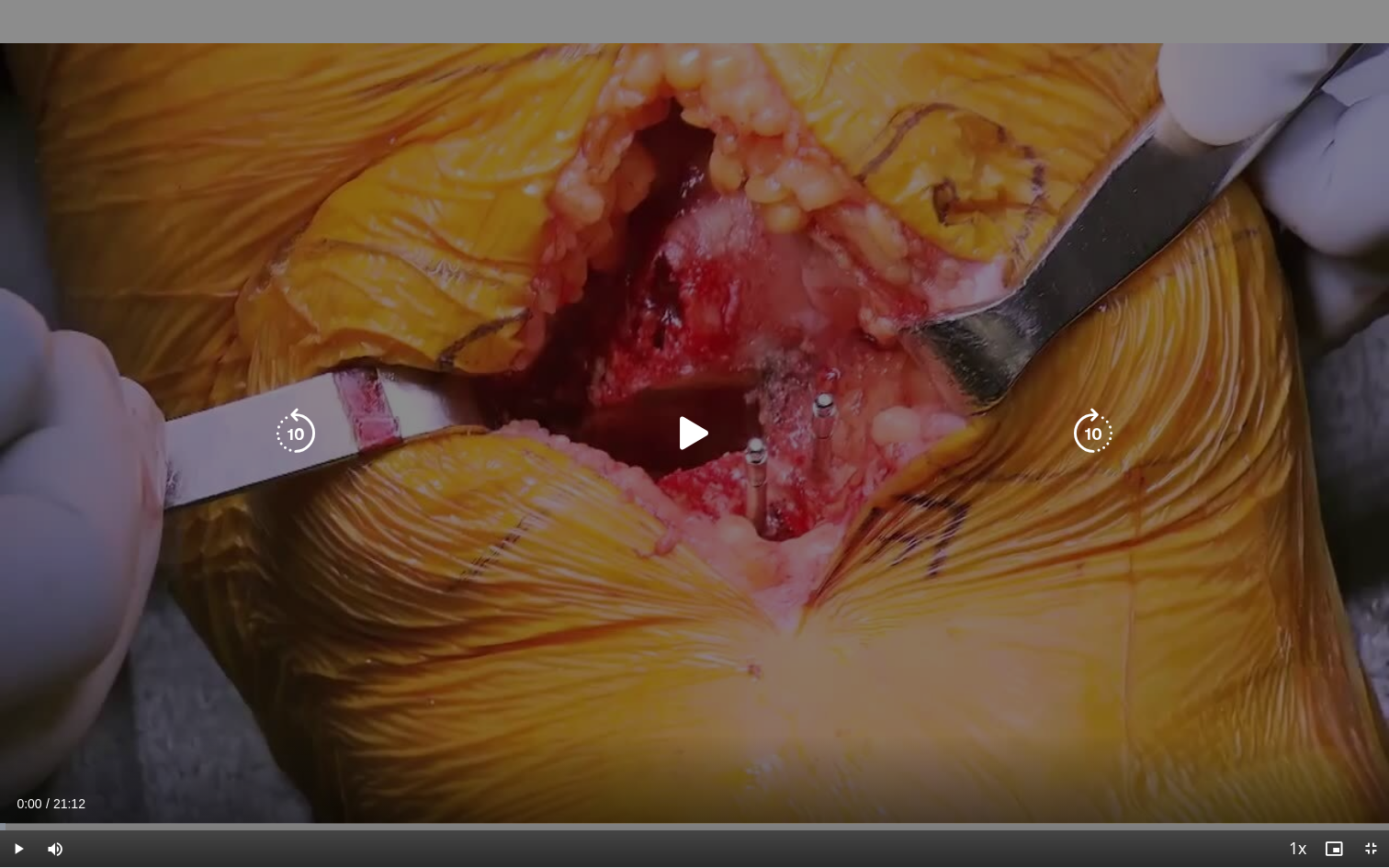
click at [700, 428] on icon "Video Player" at bounding box center [695, 434] width 52 height 52
click at [693, 423] on icon "Video Player" at bounding box center [695, 434] width 52 height 52
click at [696, 430] on icon "Video Player" at bounding box center [695, 434] width 52 height 52
click at [684, 427] on icon "Video Player" at bounding box center [695, 434] width 52 height 52
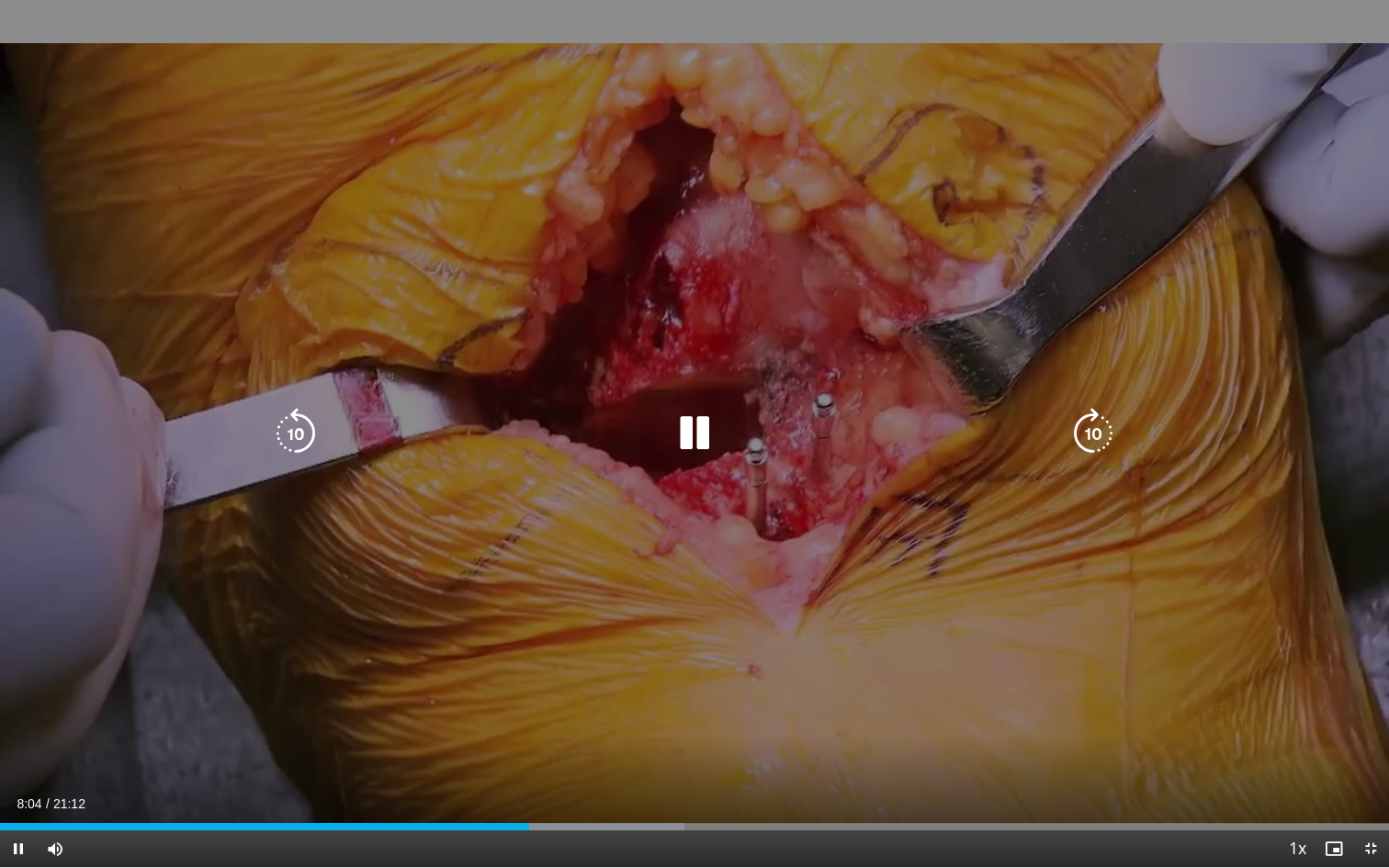
click at [299, 439] on icon "Video Player" at bounding box center [296, 434] width 52 height 52
click at [699, 433] on icon "Video Player" at bounding box center [695, 434] width 52 height 52
click at [694, 430] on icon "Video Player" at bounding box center [695, 434] width 52 height 52
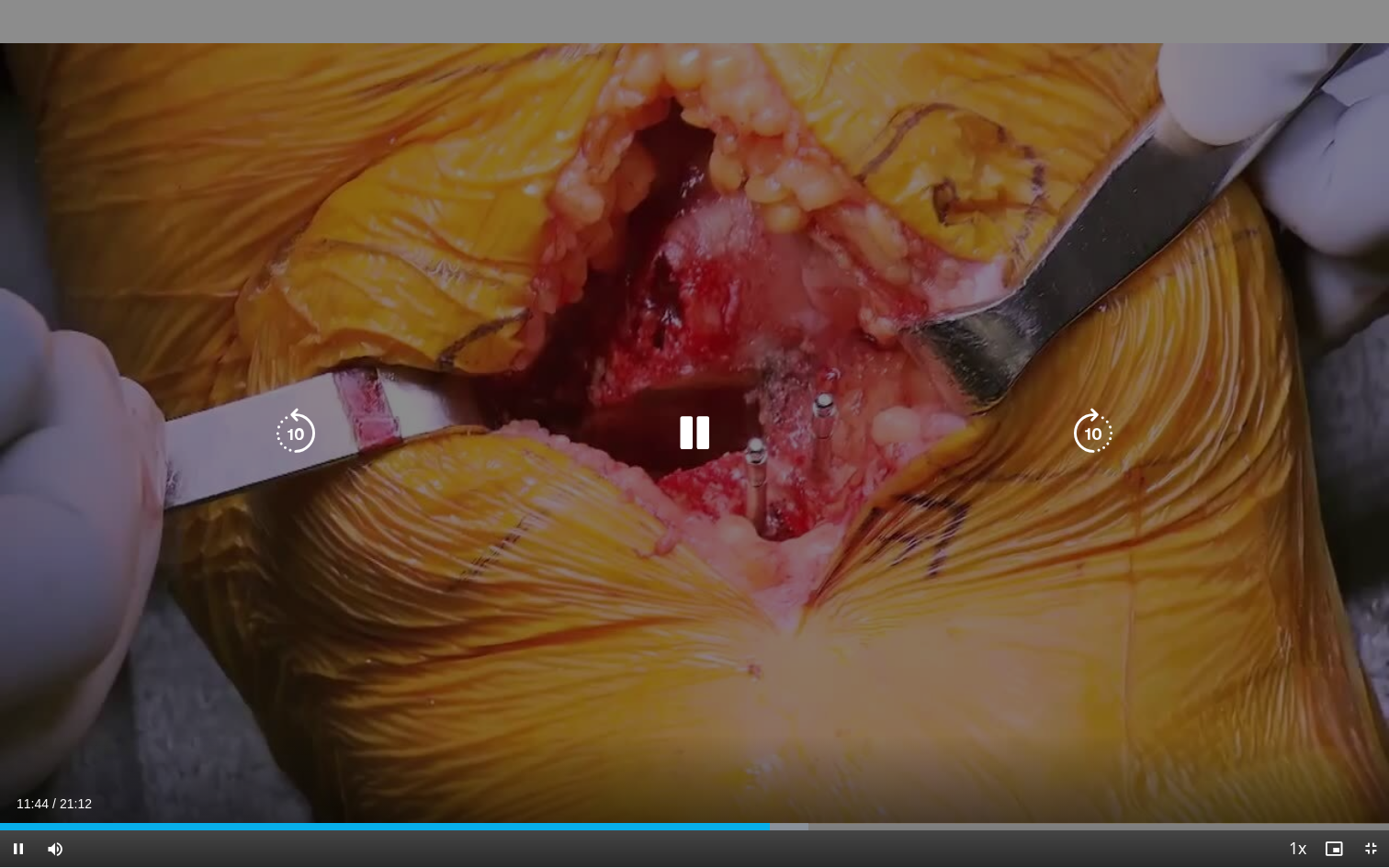
click at [292, 432] on icon "Video Player" at bounding box center [296, 434] width 52 height 52
click at [711, 433] on icon "Video Player" at bounding box center [695, 434] width 52 height 52
click at [291, 423] on icon "Video Player" at bounding box center [296, 434] width 52 height 52
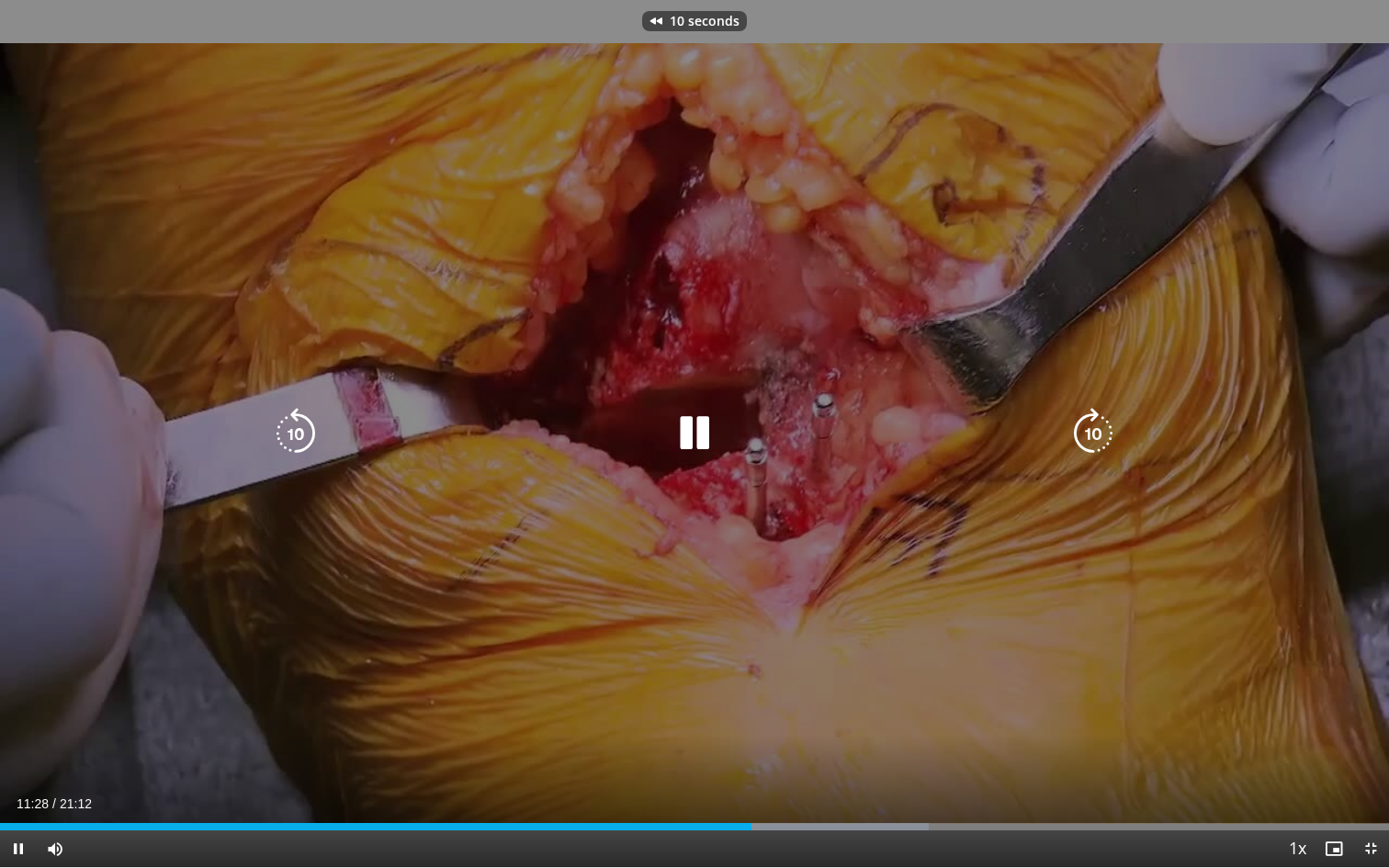
click at [291, 423] on icon "Video Player" at bounding box center [296, 434] width 52 height 52
click at [690, 432] on icon "Video Player" at bounding box center [695, 434] width 52 height 52
click at [701, 432] on icon "Video Player" at bounding box center [695, 434] width 52 height 52
click at [695, 424] on icon "Video Player" at bounding box center [695, 434] width 52 height 52
click at [694, 422] on icon "Video Player" at bounding box center [695, 434] width 52 height 52
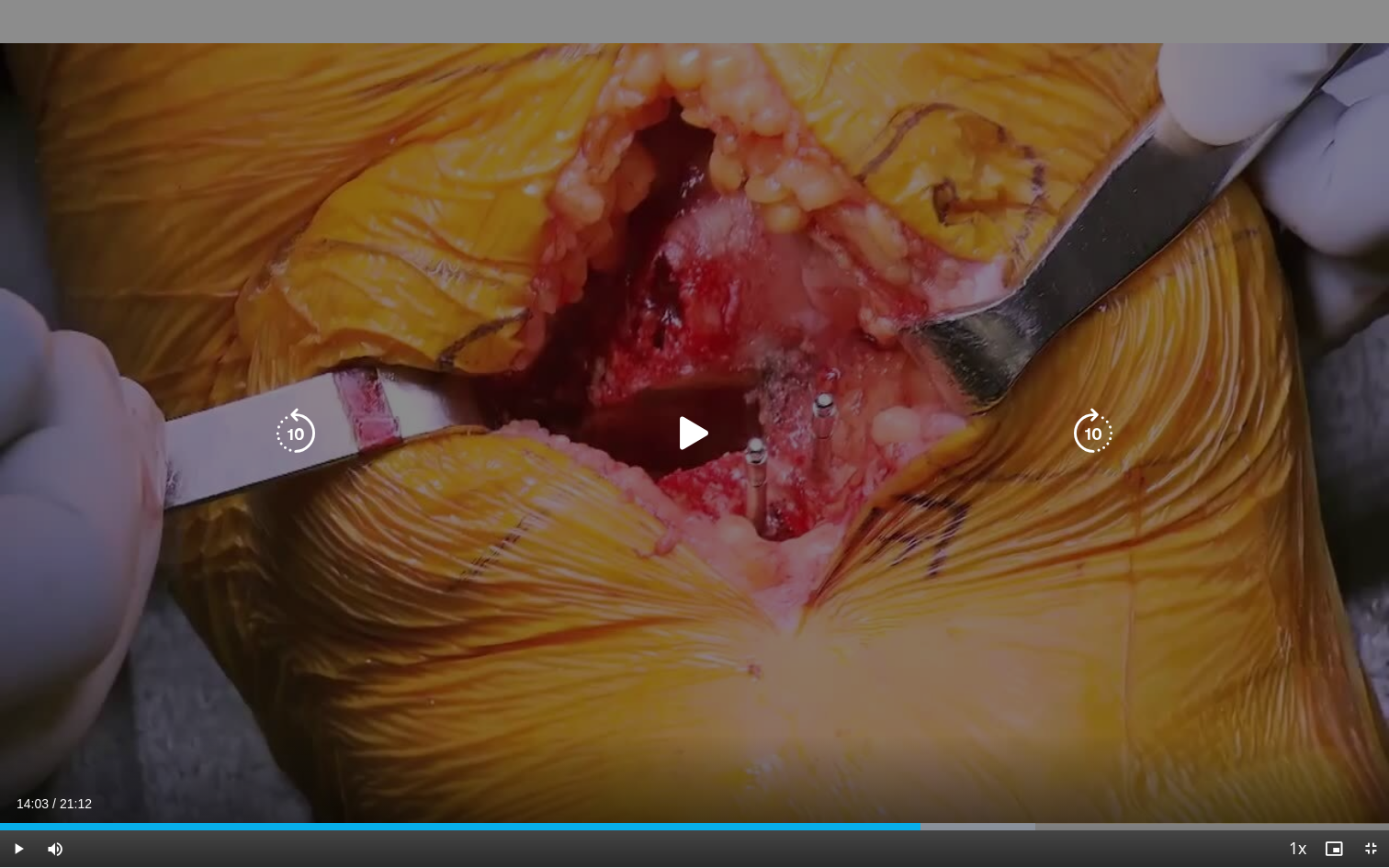
click at [685, 429] on icon "Video Player" at bounding box center [695, 434] width 52 height 52
click at [697, 425] on icon "Video Player" at bounding box center [695, 434] width 52 height 52
click at [684, 417] on icon "Video Player" at bounding box center [695, 434] width 52 height 52
click at [689, 421] on icon "Video Player" at bounding box center [695, 434] width 52 height 52
click at [700, 430] on icon "Video Player" at bounding box center [695, 434] width 52 height 52
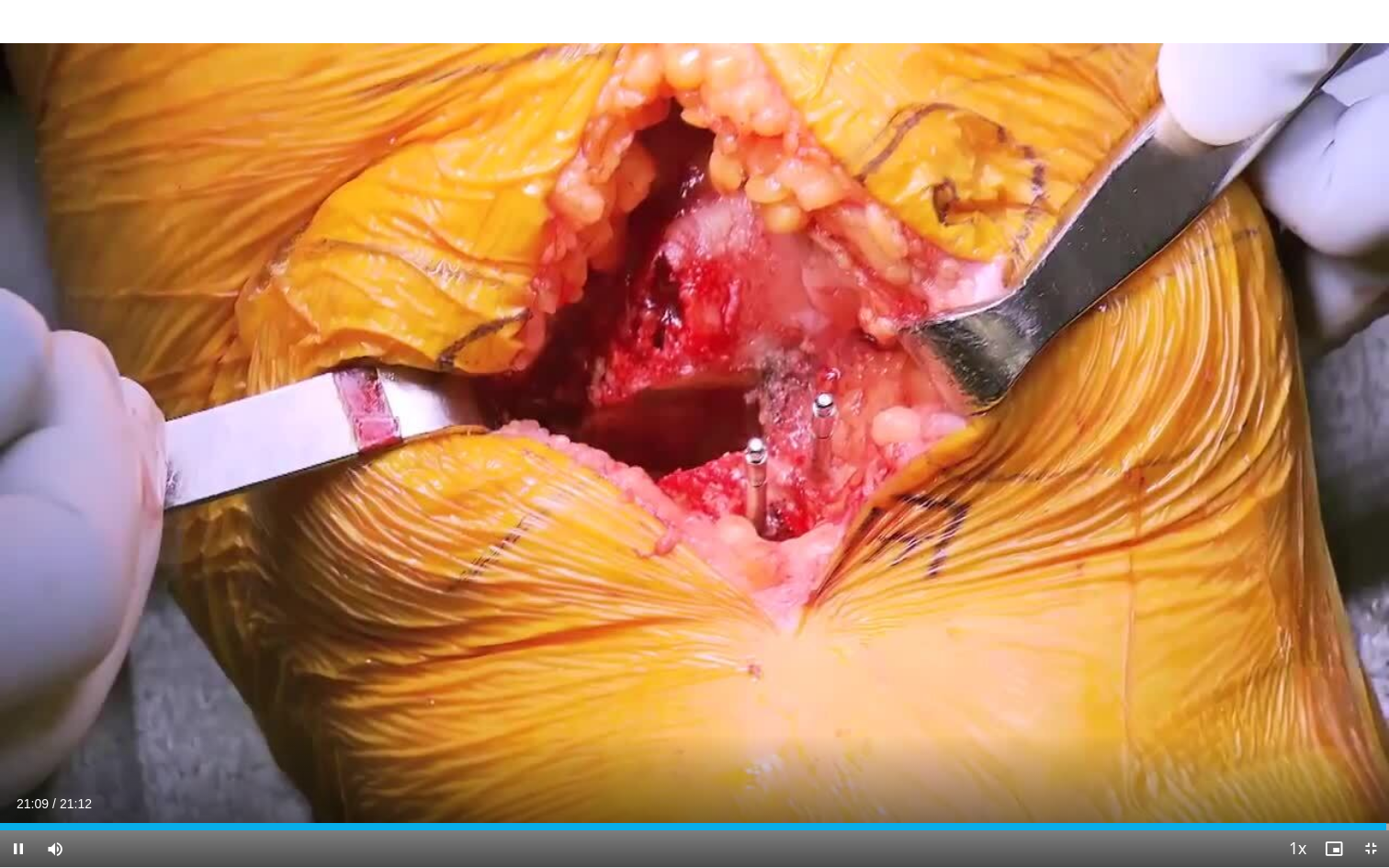
click at [1373, 741] on span "Video Player" at bounding box center [1370, 848] width 37 height 37
